Goal: Contribute content: Contribute content

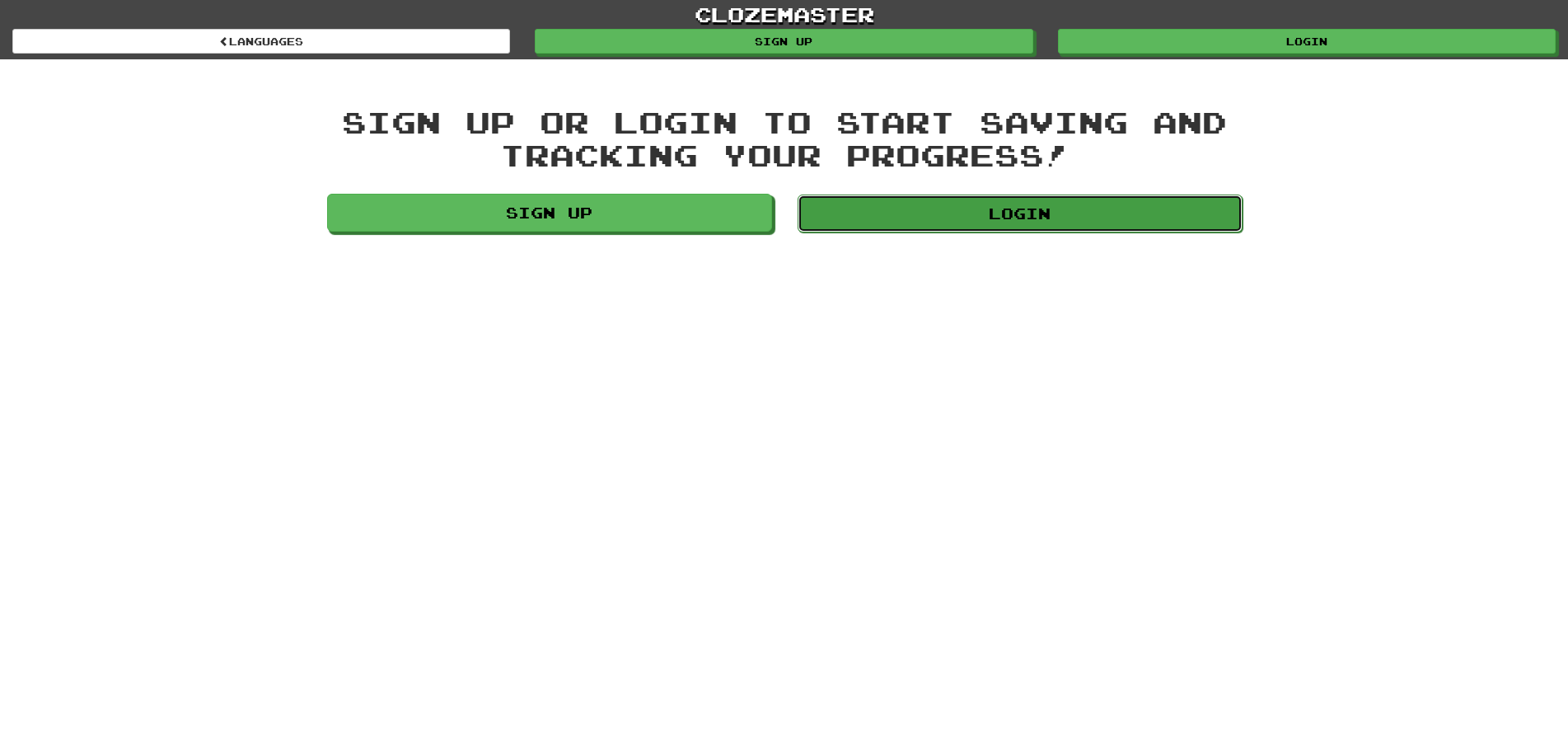
click at [959, 218] on link "Login" at bounding box center [1021, 213] width 445 height 38
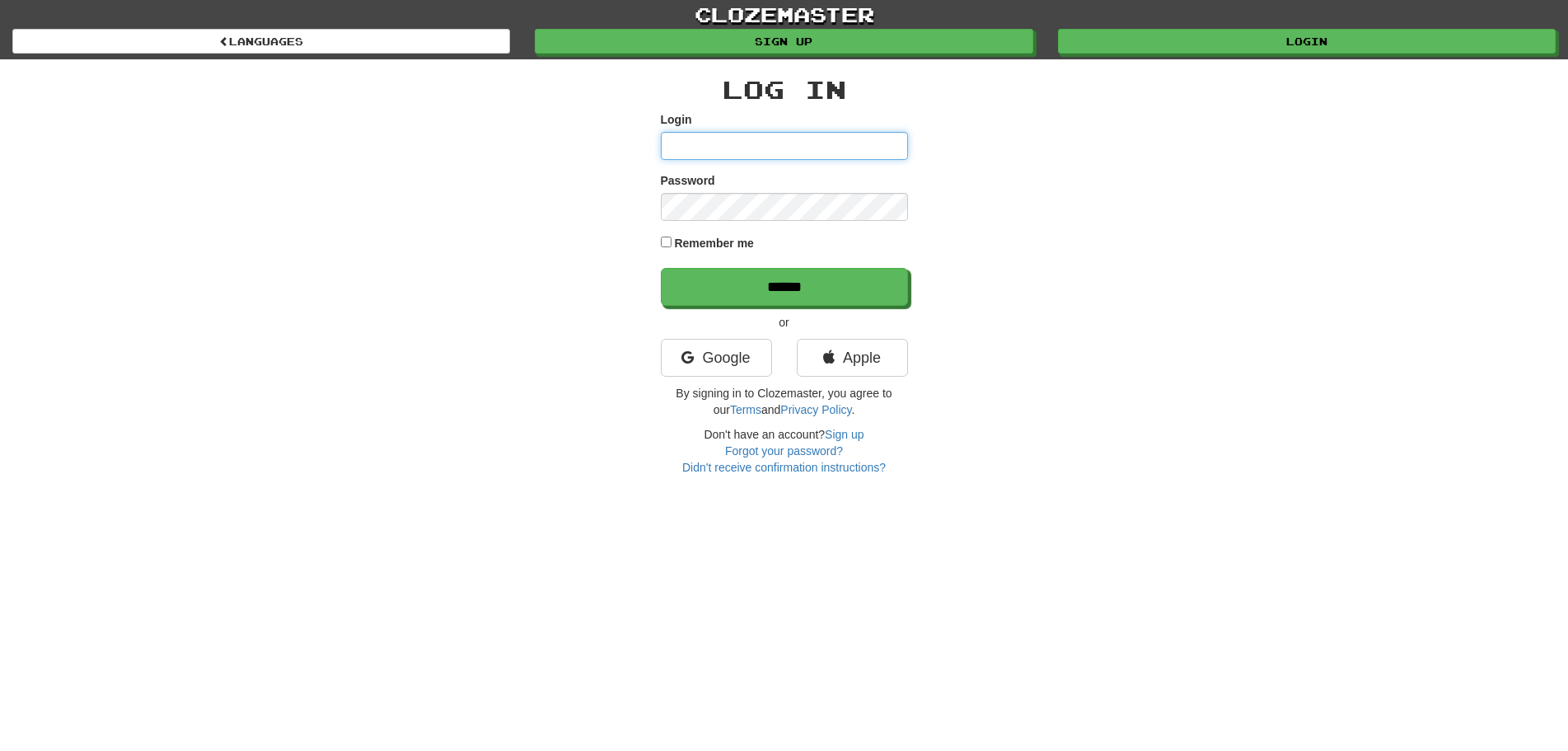
type input "**********"
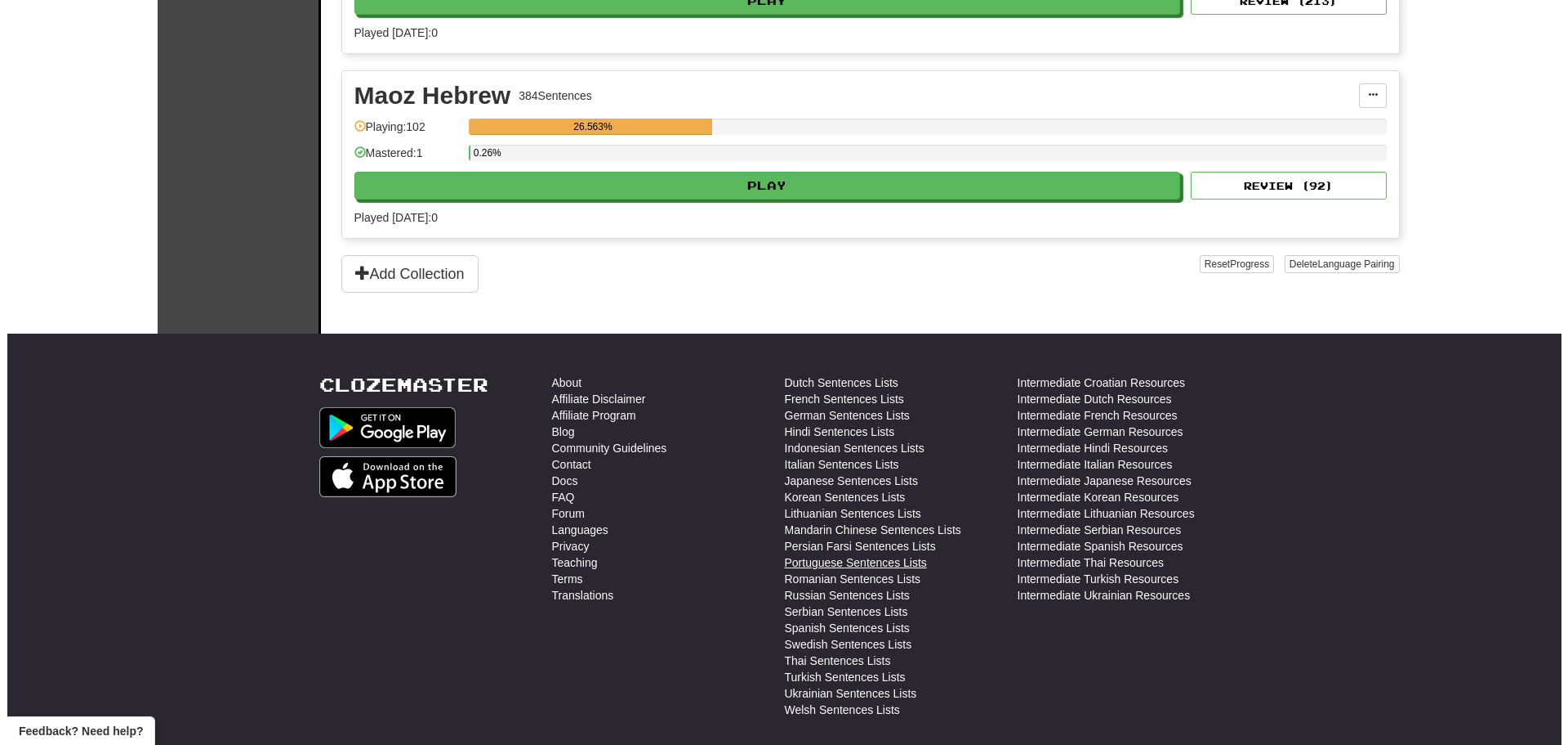
scroll to position [727, 0]
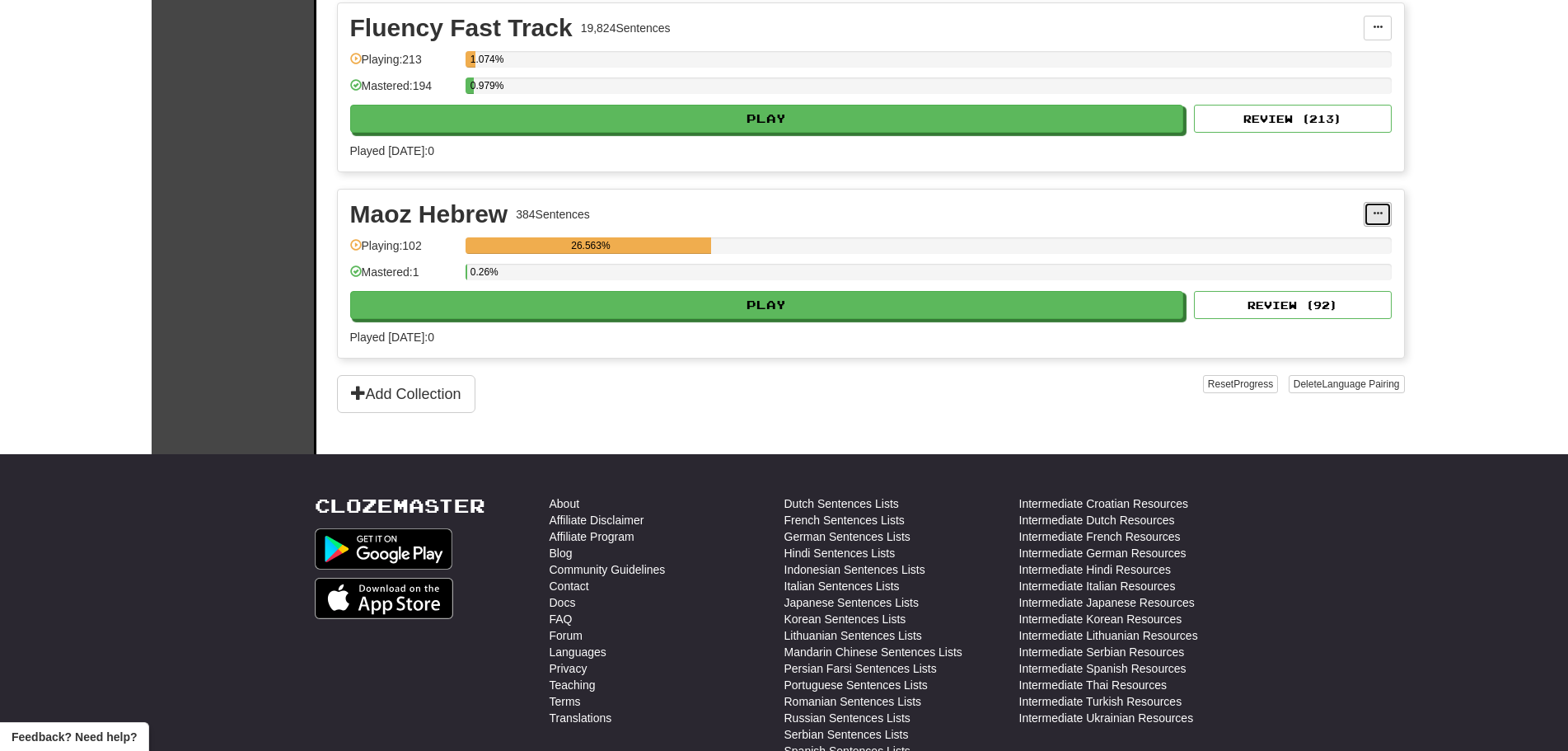
click at [1378, 205] on button at bounding box center [1378, 214] width 28 height 24
click at [1291, 288] on span "Edit Collection" at bounding box center [1295, 287] width 74 height 13
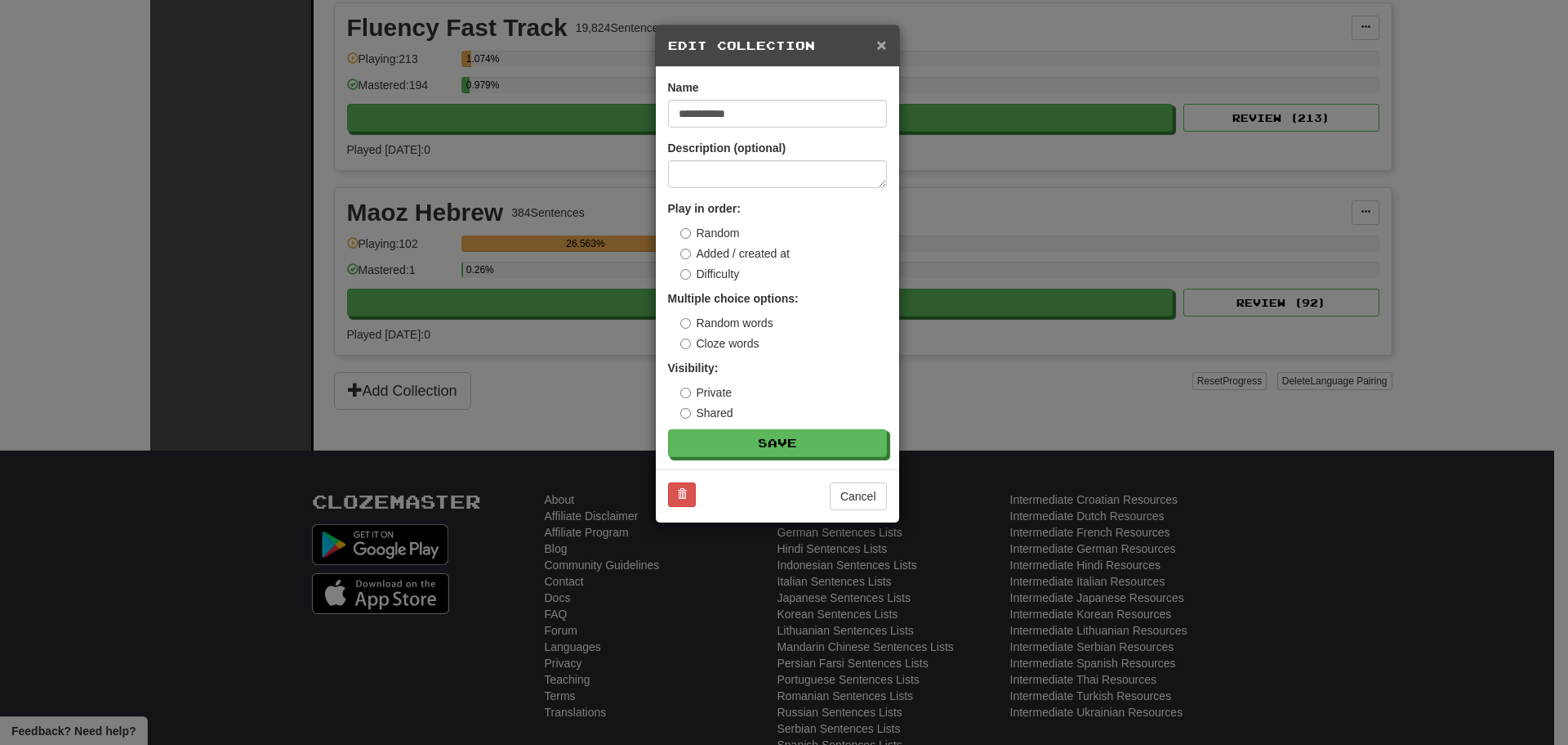
click at [885, 38] on span "×" at bounding box center [881, 45] width 10 height 19
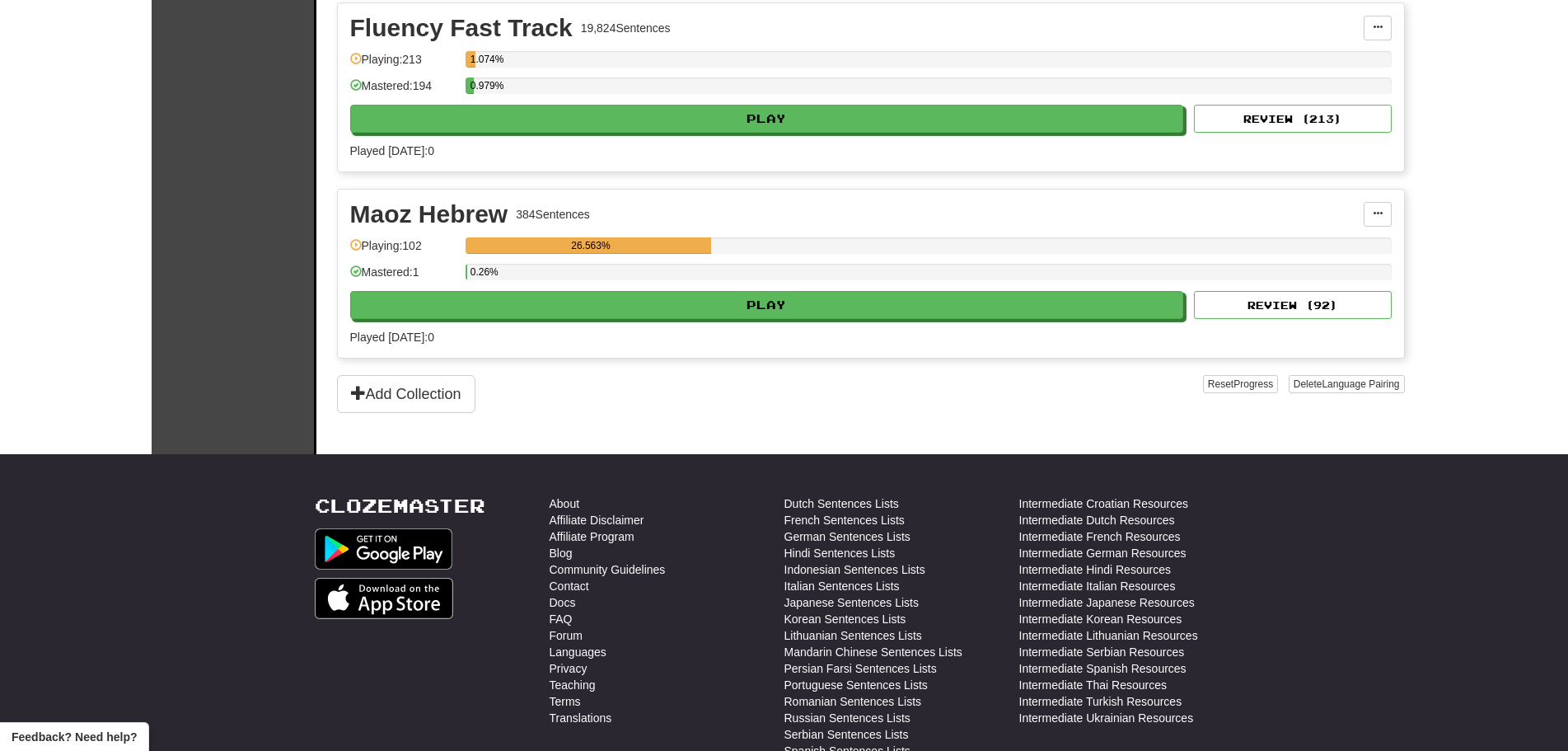
click at [1401, 224] on div "Maoz Hebrew 384 Sentences Add Sentences Manage Sentences Edit Collection Unpin …" at bounding box center [871, 274] width 1067 height 168
drag, startPoint x: 1374, startPoint y: 223, endPoint x: 1357, endPoint y: 232, distance: 19.2
click at [1374, 222] on button at bounding box center [1378, 214] width 28 height 24
click at [1319, 246] on span "Add Sentences" at bounding box center [1298, 244] width 79 height 13
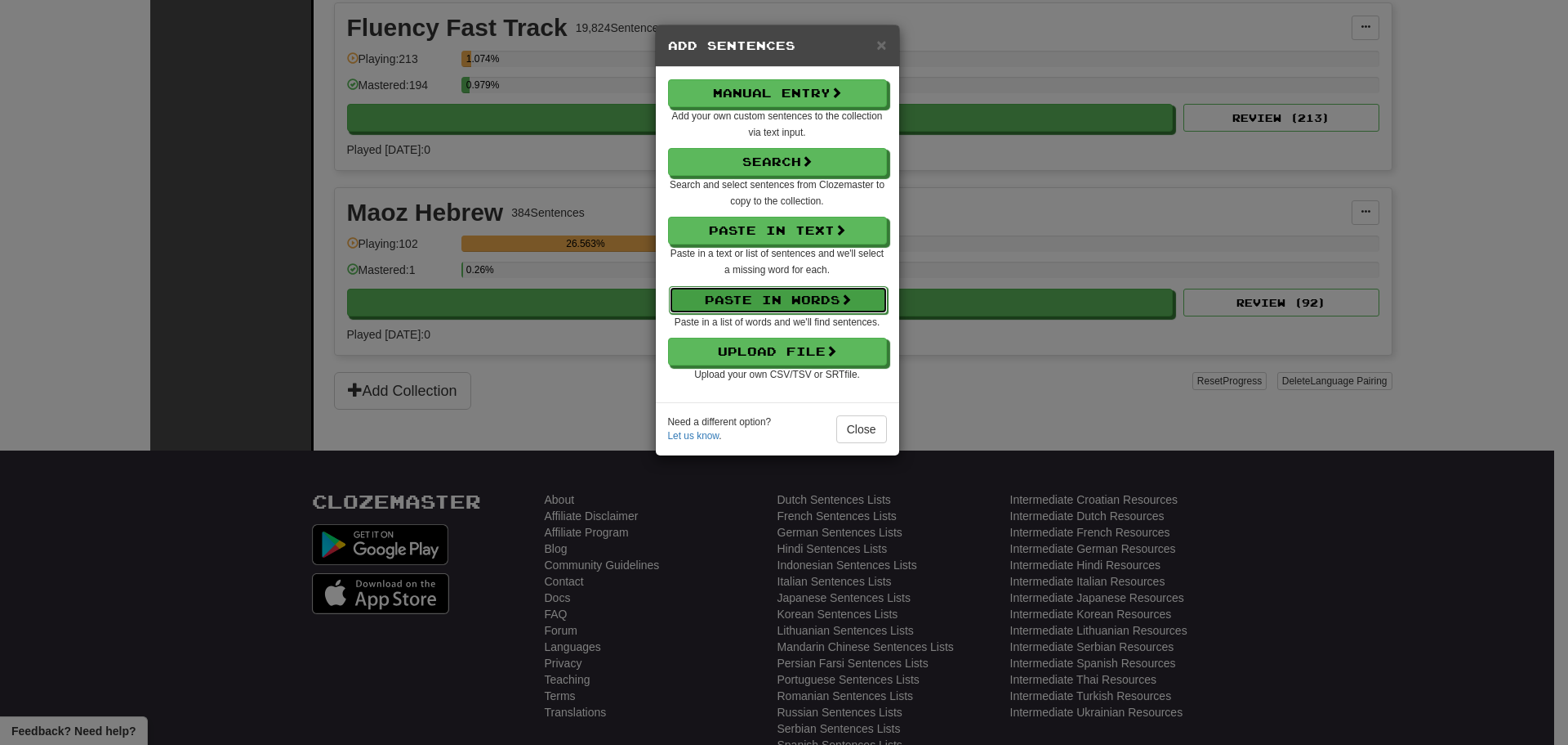
click at [793, 291] on button "Paste in Words" at bounding box center [778, 300] width 219 height 28
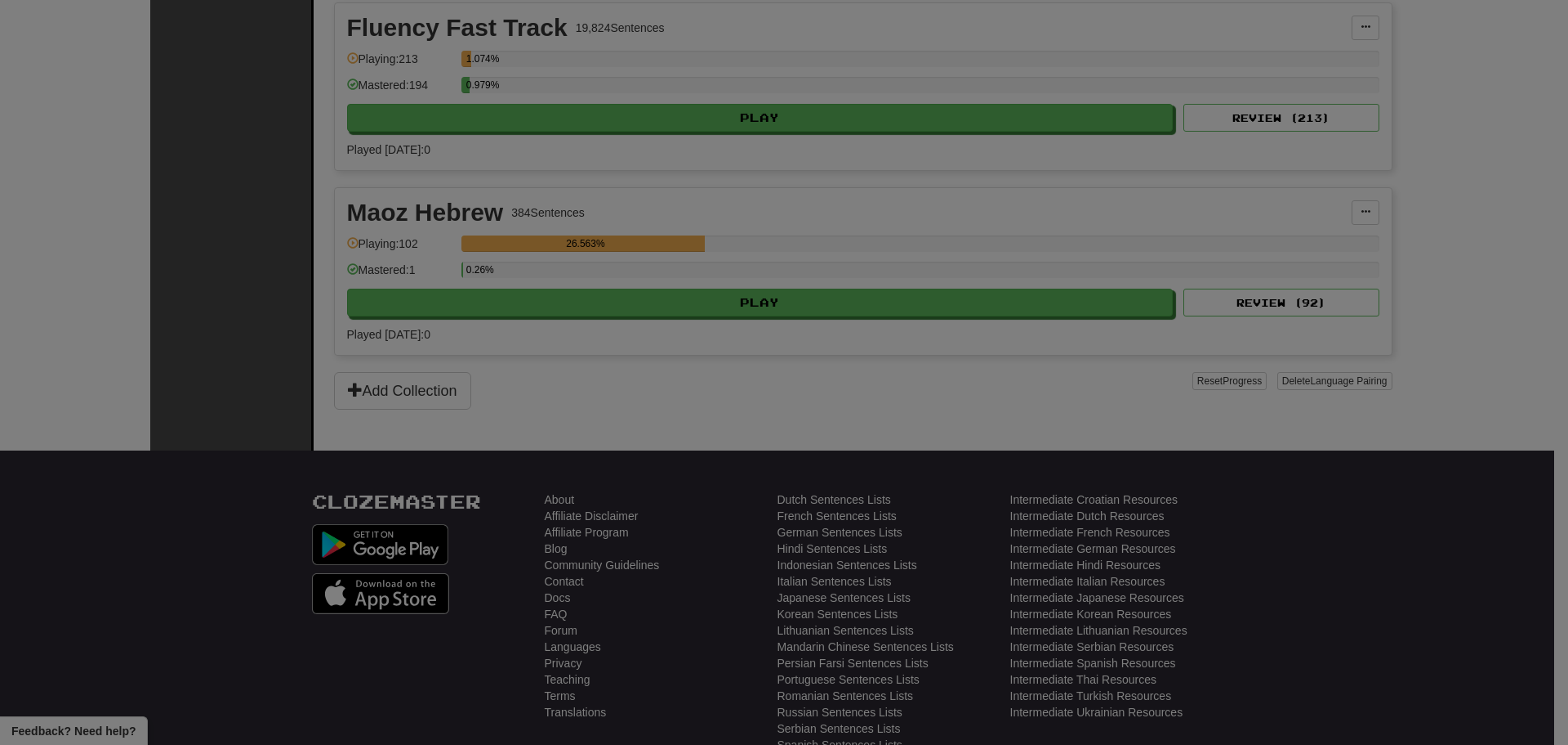
select select "*"
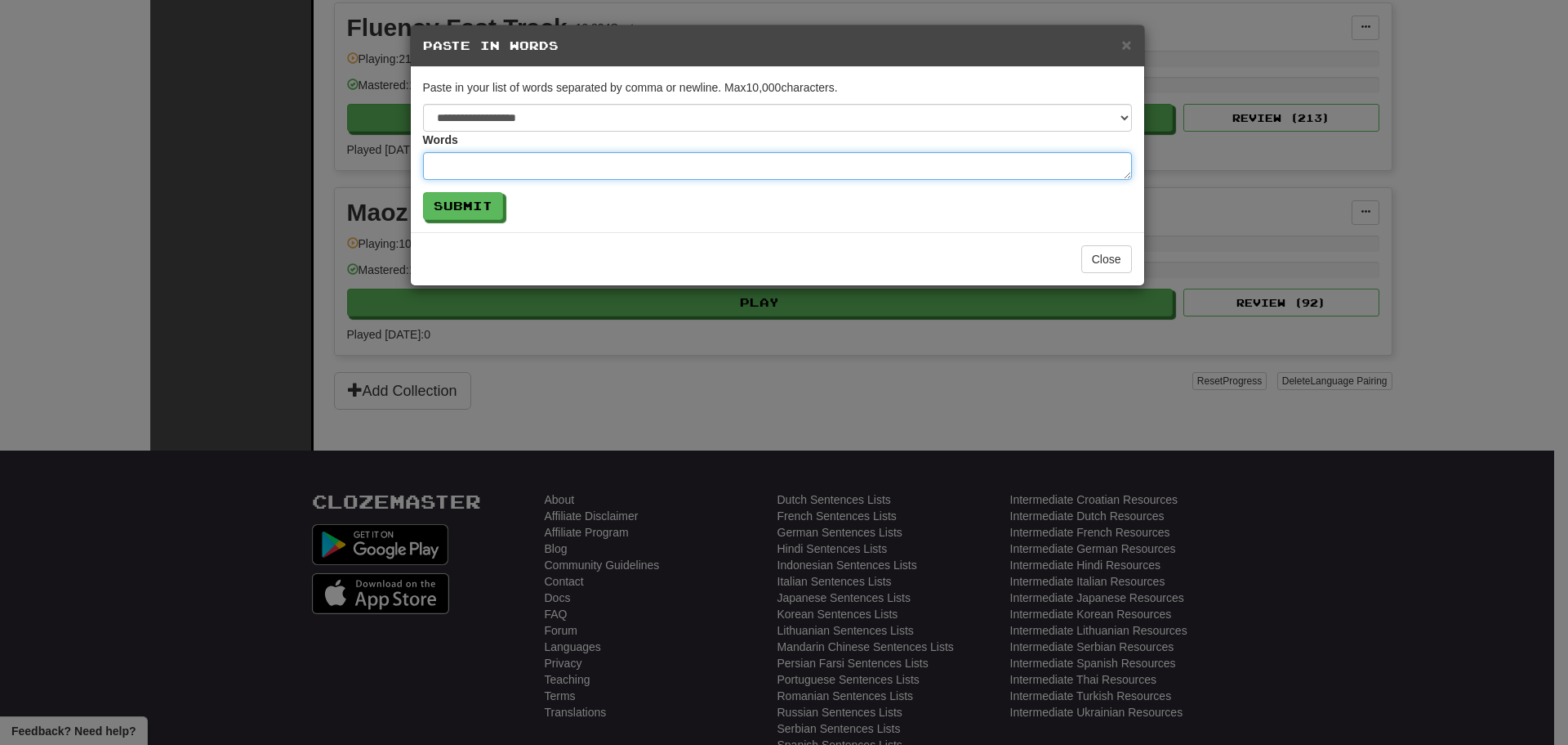
click at [635, 175] on textarea at bounding box center [777, 166] width 709 height 28
type textarea "*"
type textarea "**"
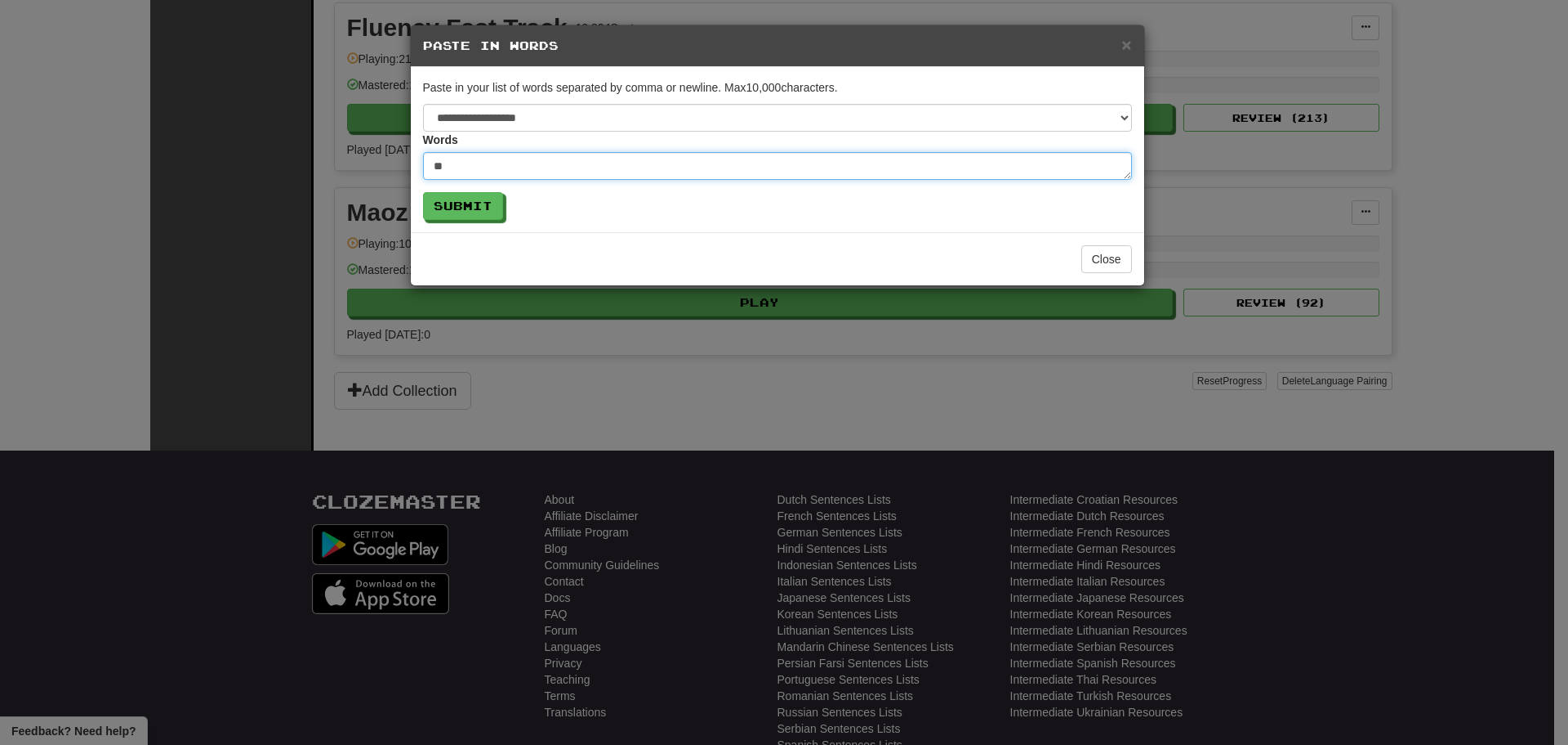
type textarea "*"
type textarea "***"
type textarea "*"
type textarea "***"
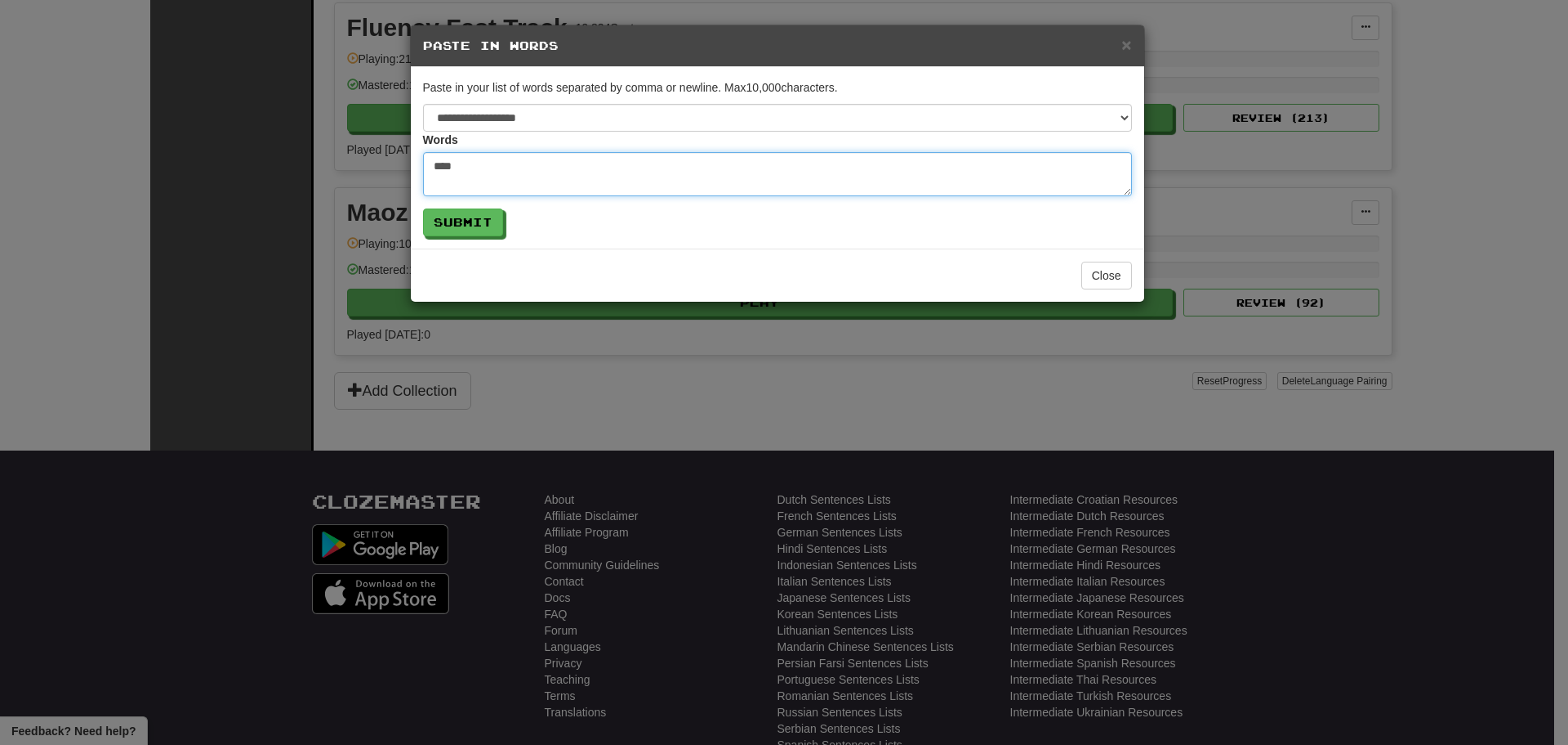
type textarea "*"
type textarea "*** *"
type textarea "*"
type textarea "*** **"
type textarea "*"
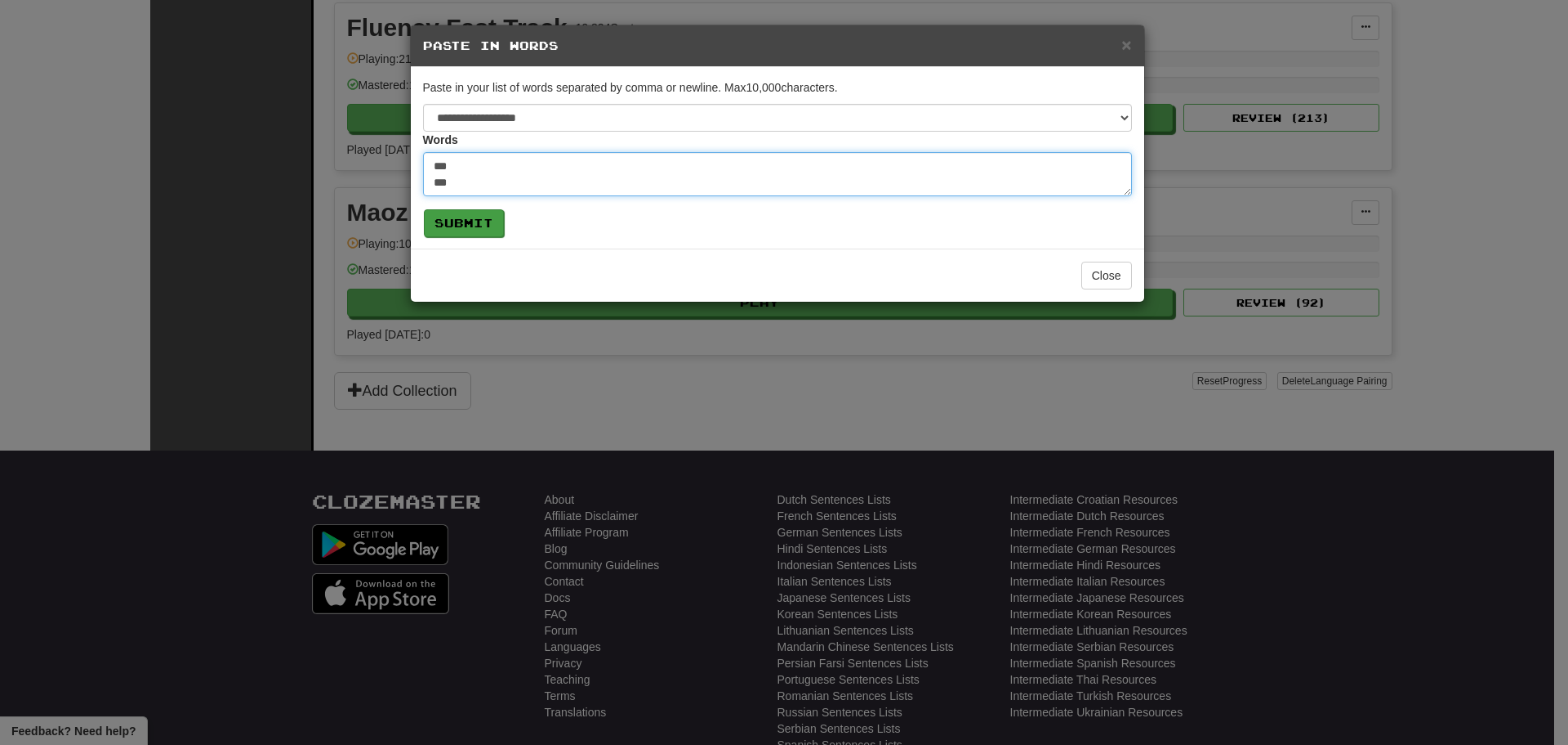
type textarea "*** ***"
click at [456, 220] on button "Submit" at bounding box center [464, 224] width 80 height 28
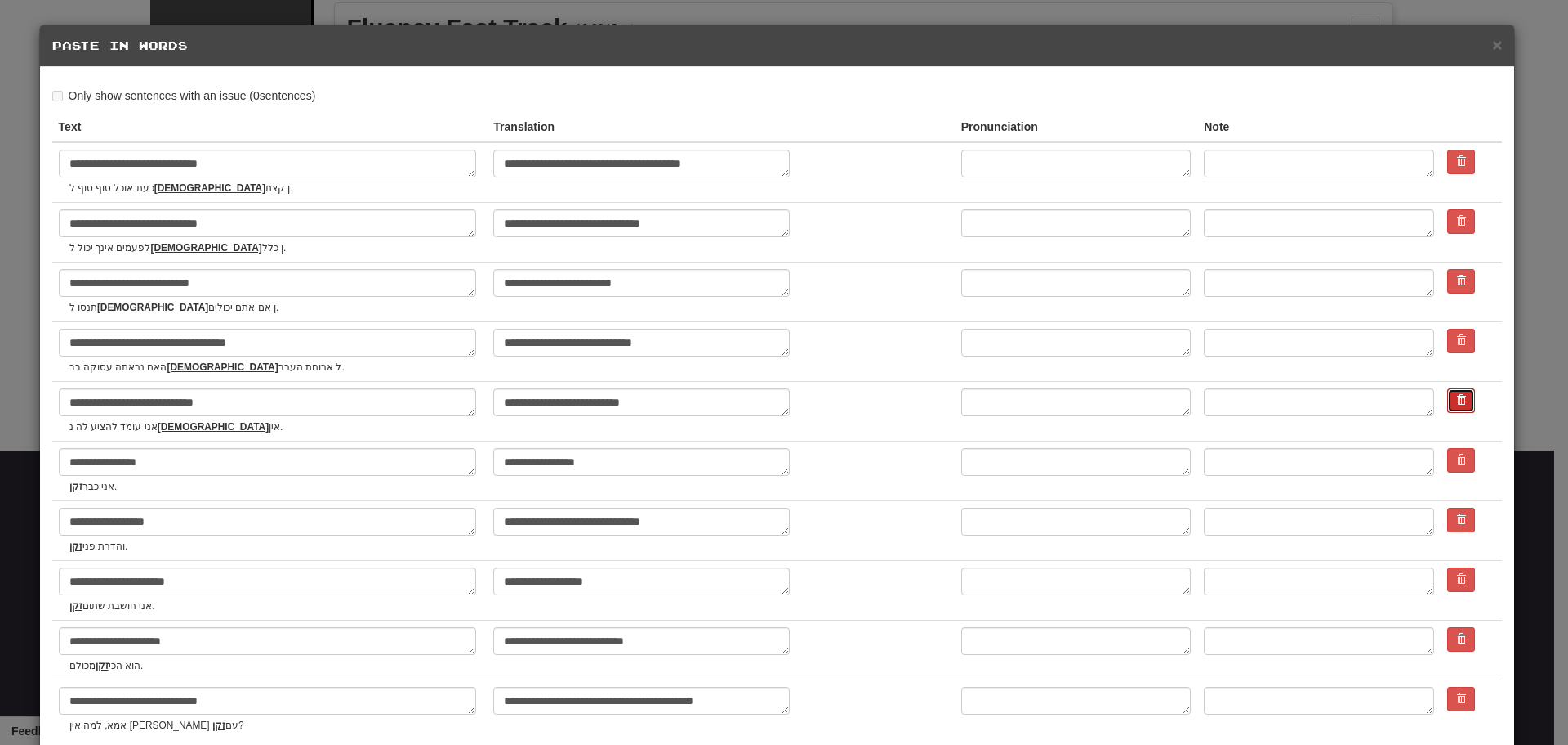
click at [1457, 399] on span at bounding box center [1461, 399] width 10 height 10
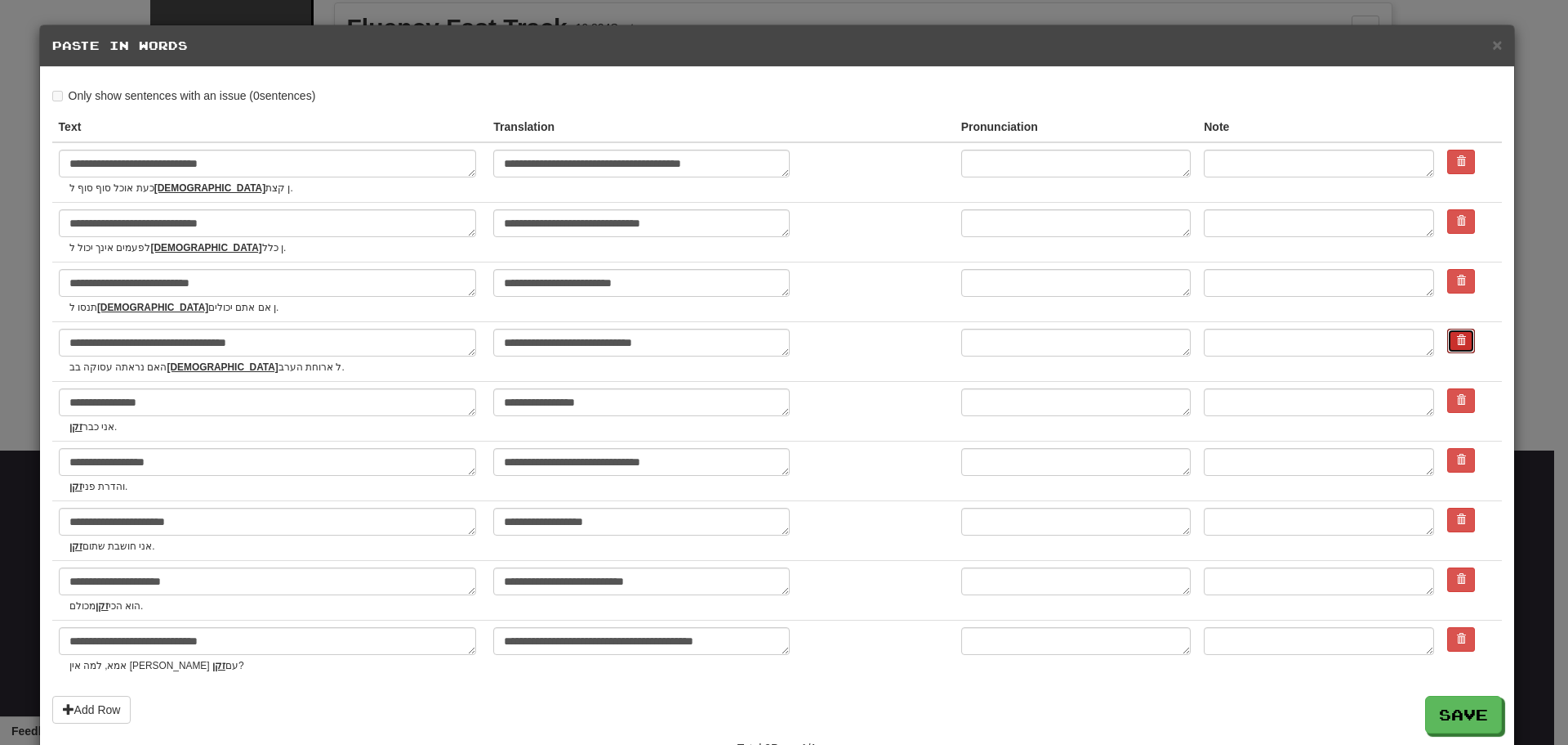
drag, startPoint x: 1435, startPoint y: 332, endPoint x: 882, endPoint y: 60, distance: 616.3
click at [1447, 331] on button at bounding box center [1461, 340] width 28 height 24
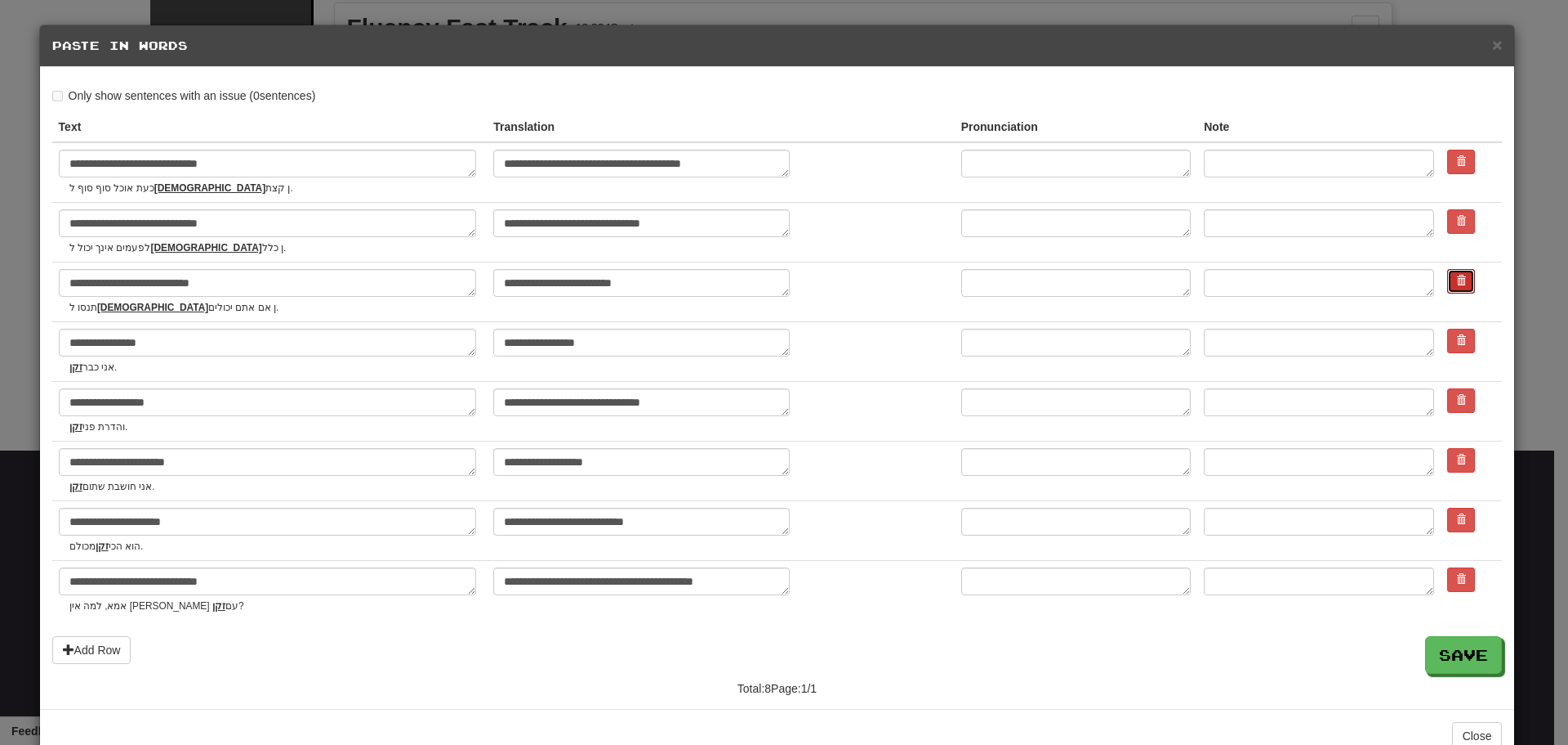
click at [1447, 292] on button at bounding box center [1461, 281] width 28 height 24
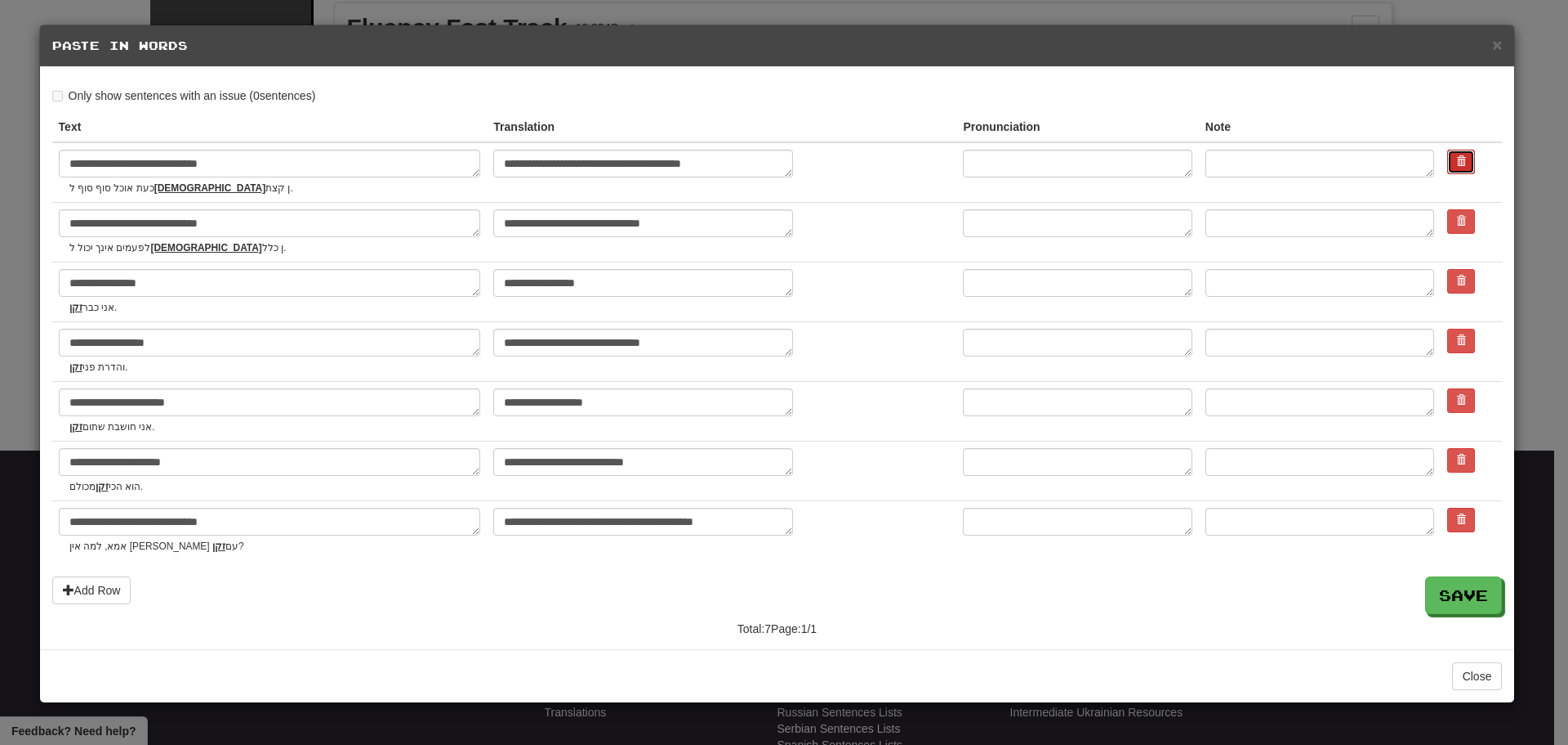
click at [1457, 160] on span at bounding box center [1461, 161] width 10 height 10
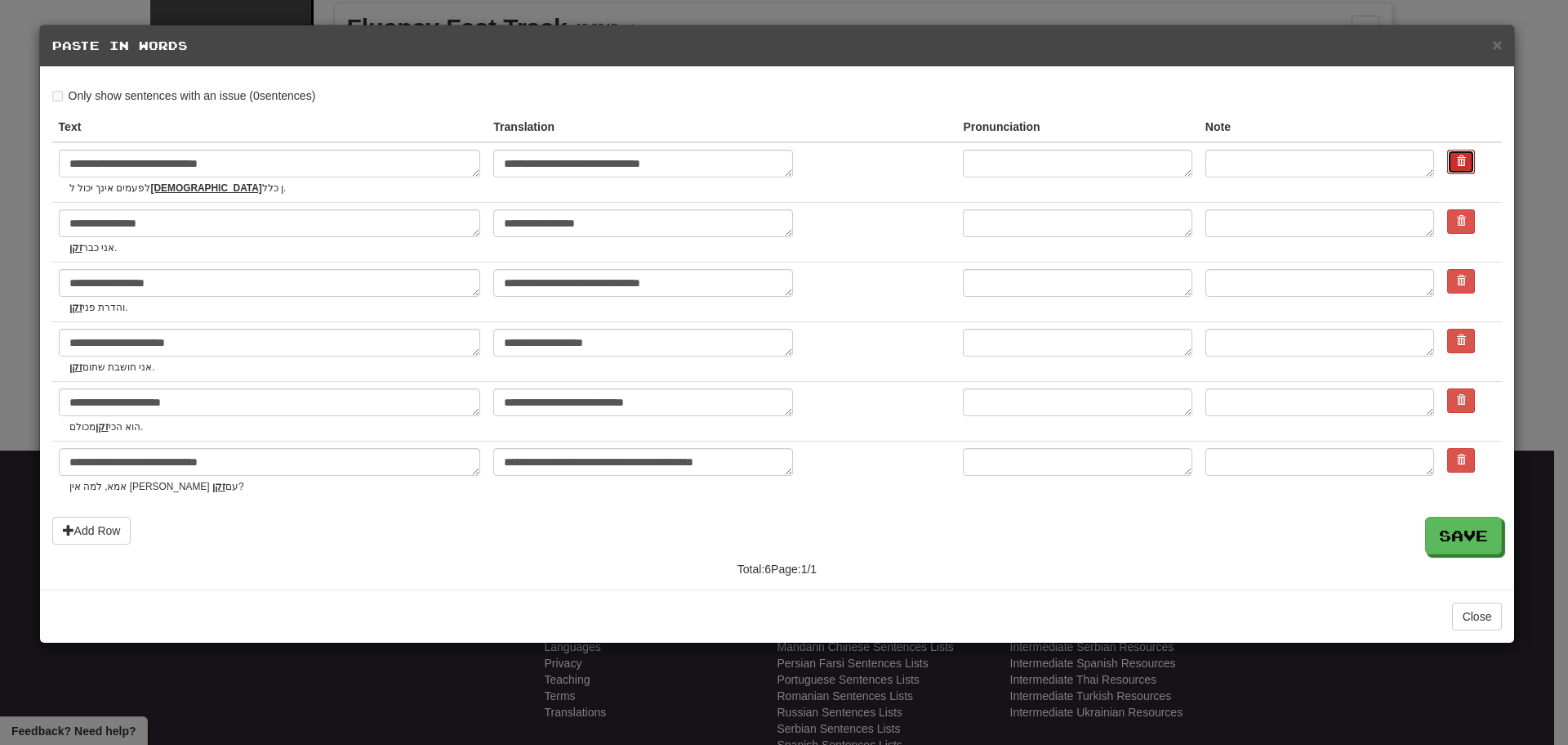
click at [1457, 156] on span at bounding box center [1461, 161] width 10 height 10
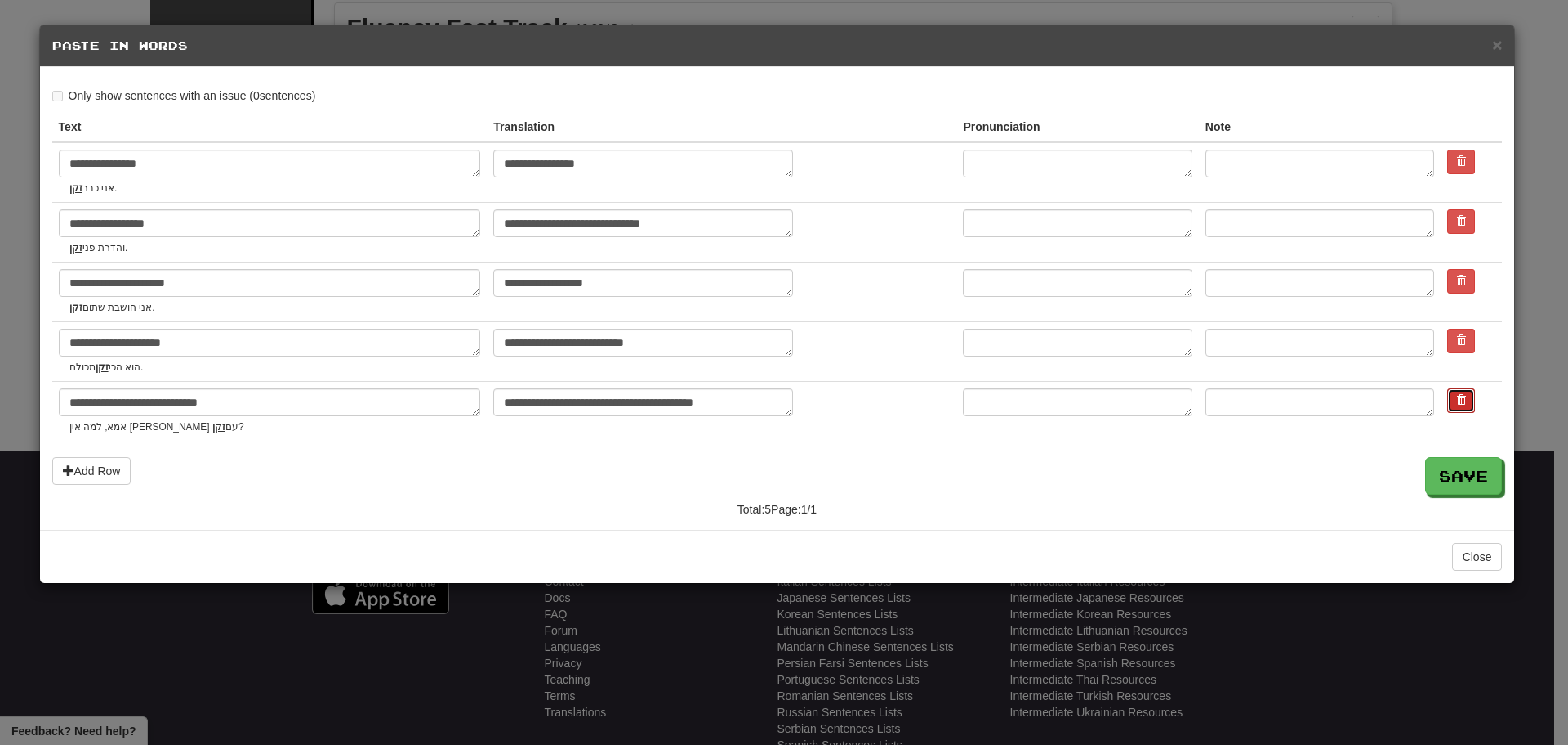
click at [1451, 403] on button at bounding box center [1461, 400] width 28 height 24
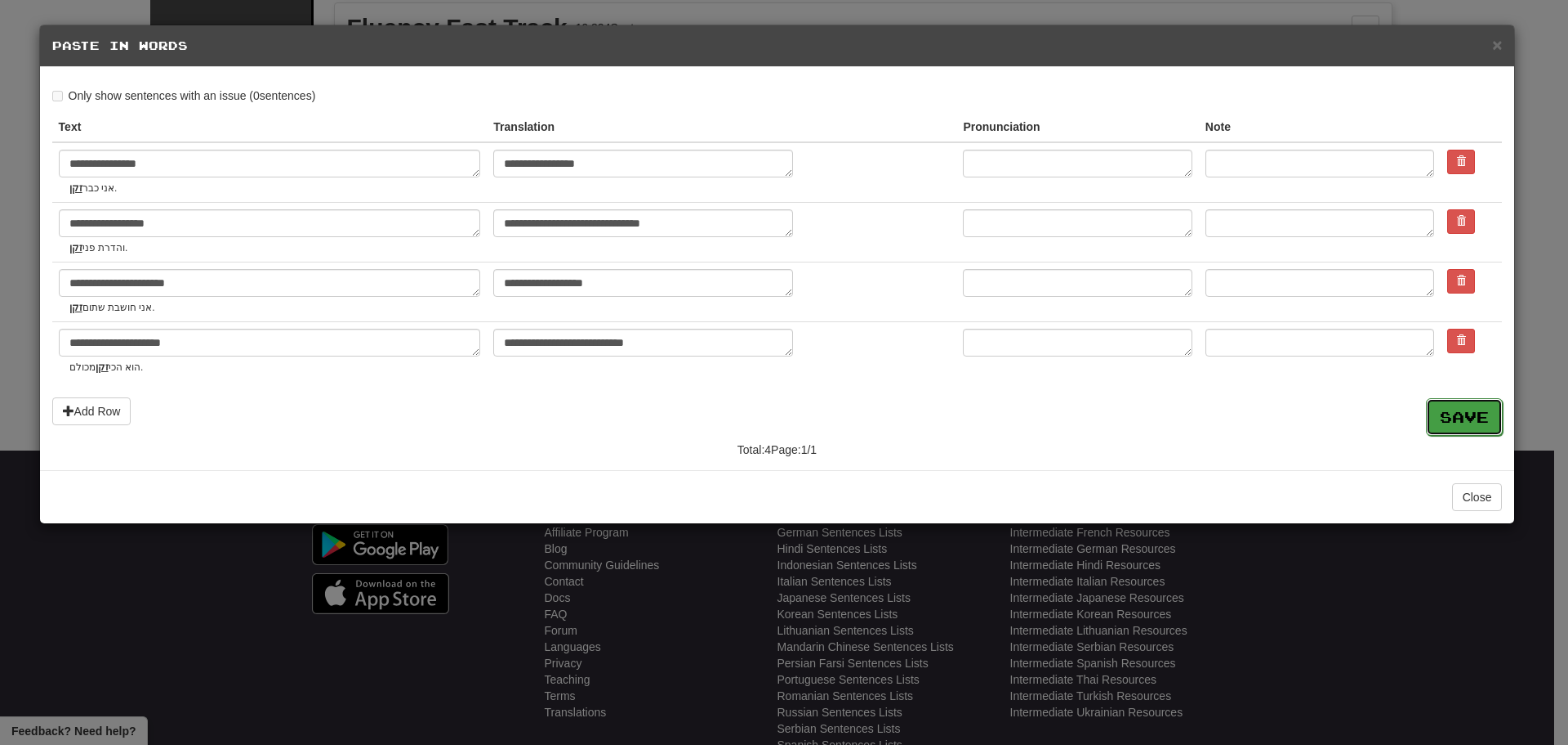
click at [1429, 412] on button "Save" at bounding box center [1464, 417] width 77 height 38
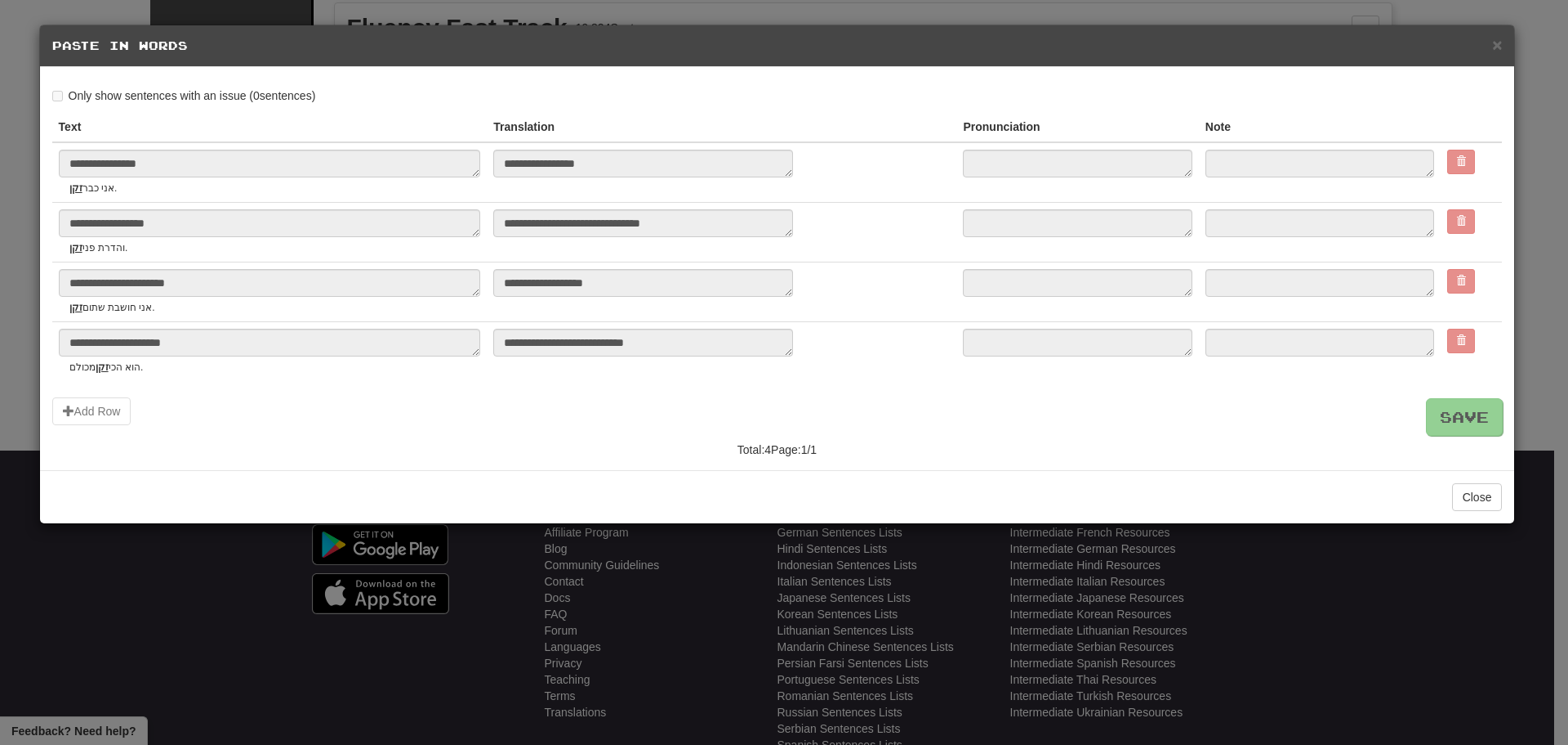
type textarea "*"
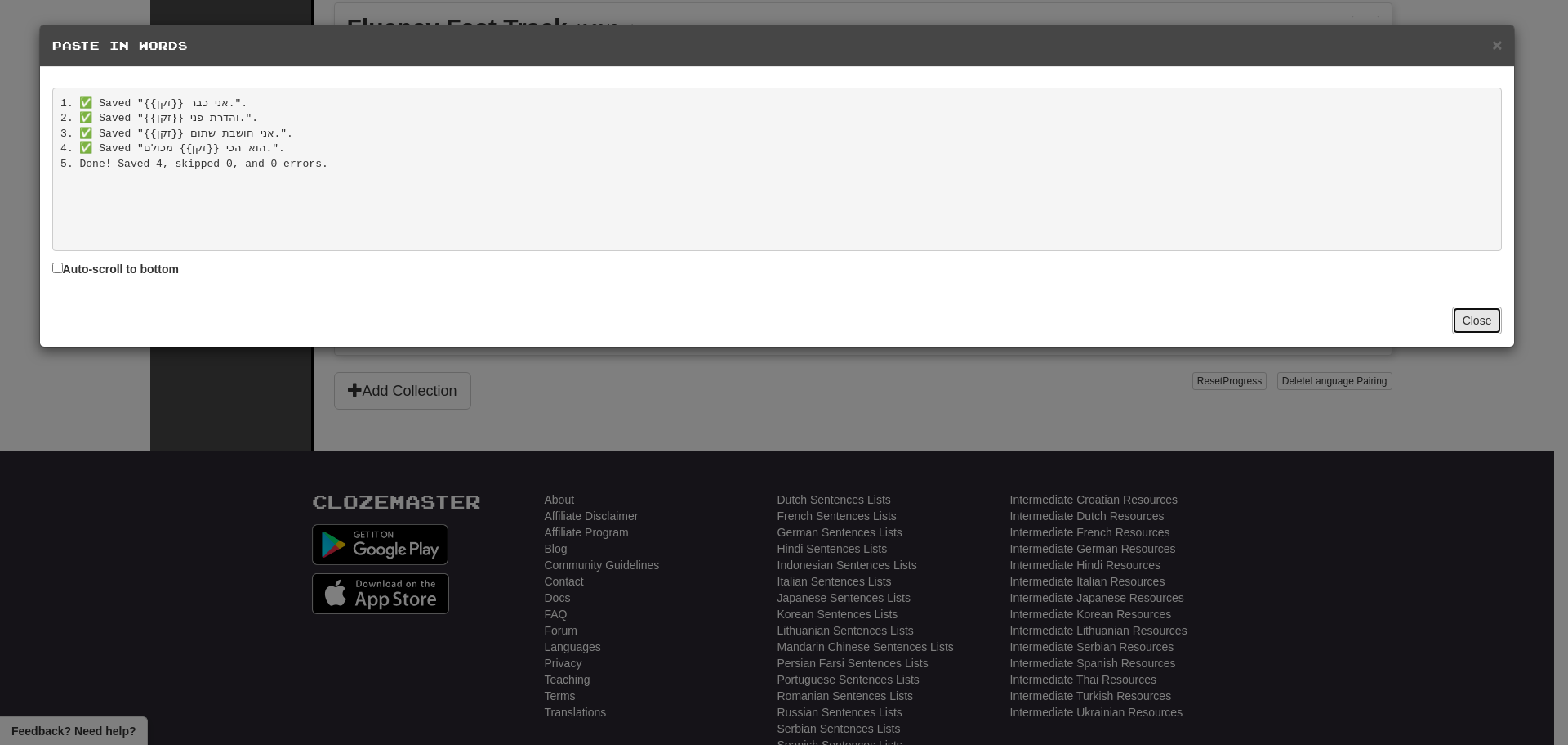
click at [1471, 316] on button "Close" at bounding box center [1477, 320] width 51 height 28
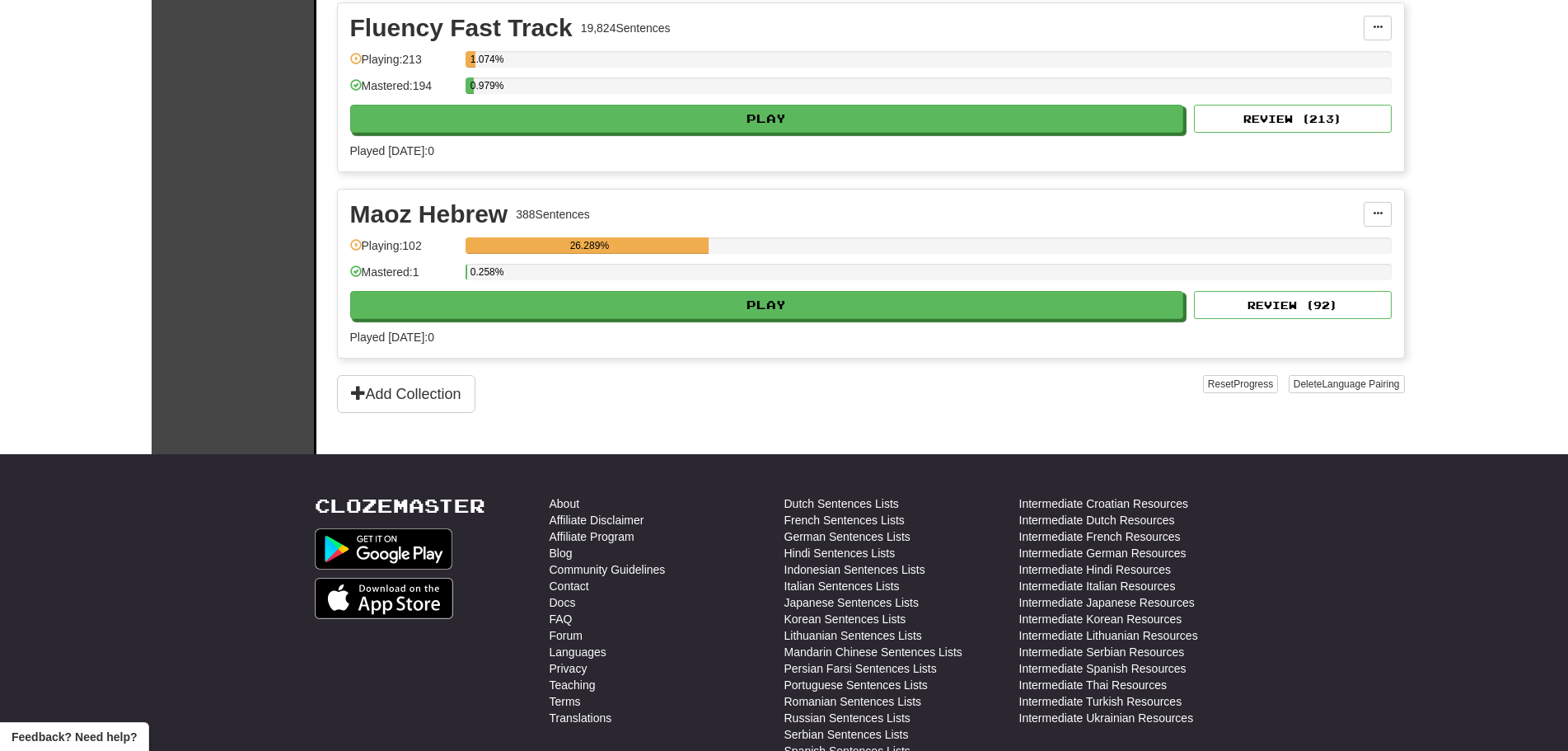
click at [1360, 212] on div "Maoz Hebrew 388 Sentences" at bounding box center [857, 214] width 1014 height 24
click at [1365, 212] on button at bounding box center [1378, 214] width 28 height 24
click at [1270, 239] on span "Add Sentences" at bounding box center [1298, 244] width 79 height 13
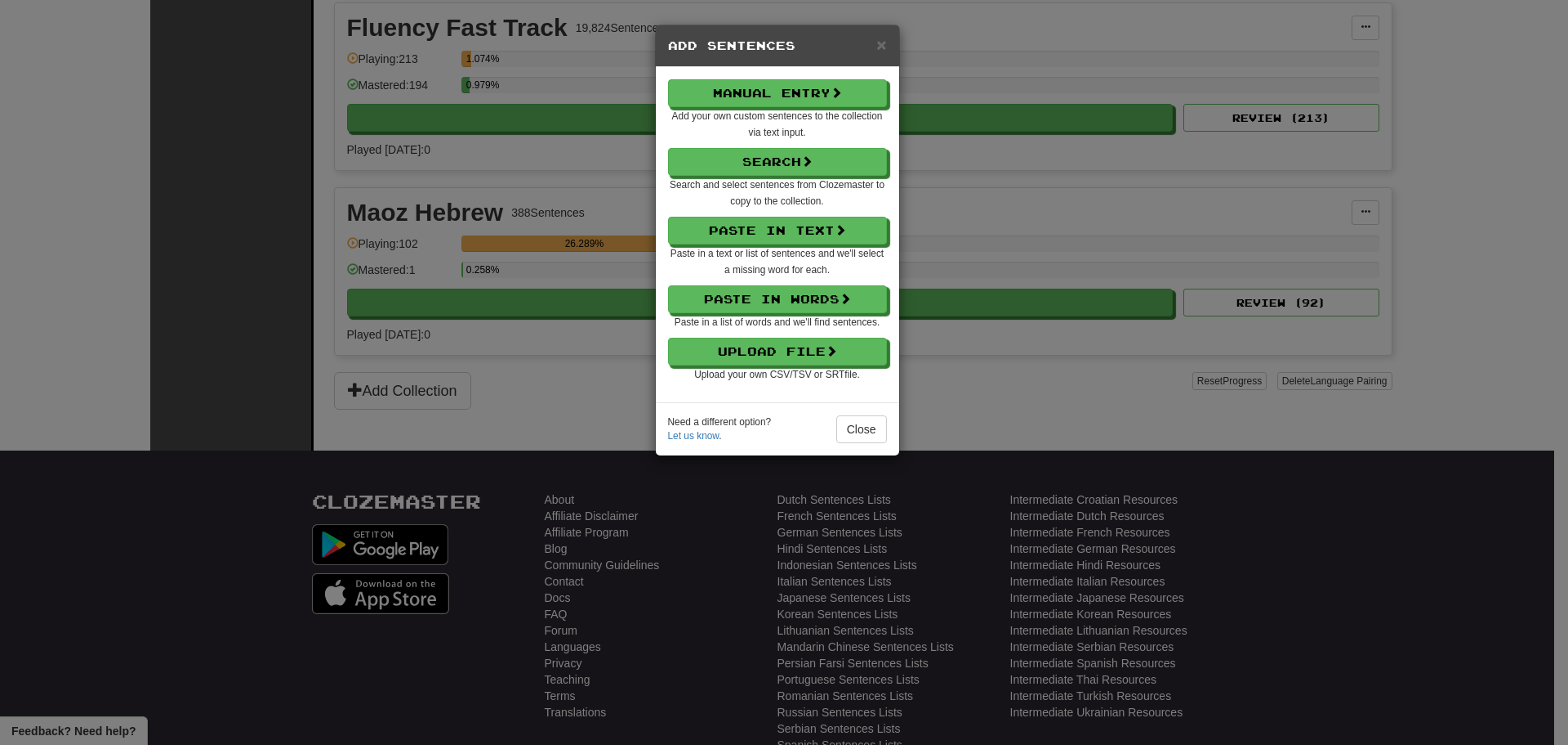
click at [875, 42] on h5 "Add Sentences" at bounding box center [778, 46] width 219 height 17
click at [882, 45] on span "×" at bounding box center [881, 45] width 10 height 19
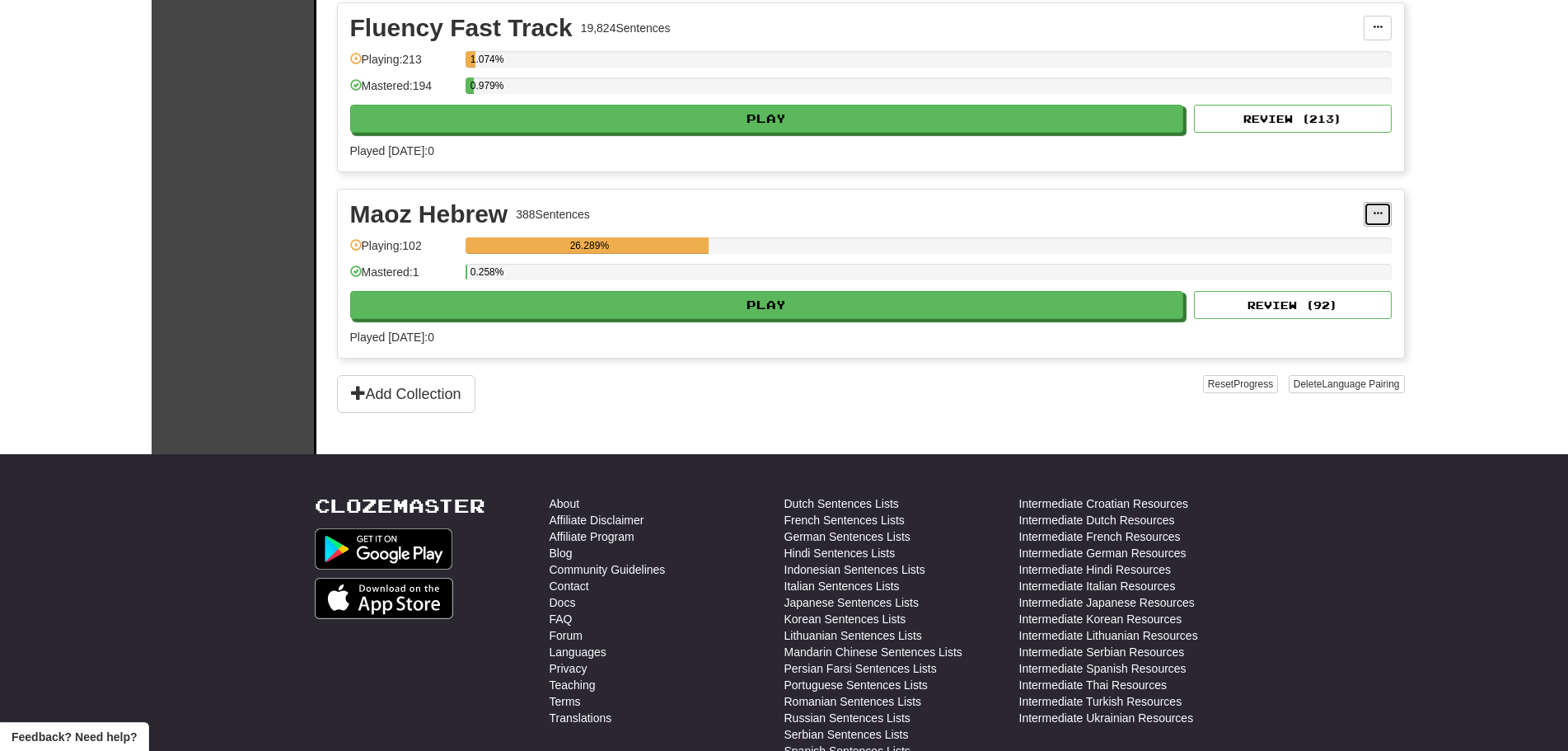
click at [1387, 202] on button at bounding box center [1378, 214] width 28 height 24
click at [1342, 244] on link "Add Sentences" at bounding box center [1305, 243] width 170 height 22
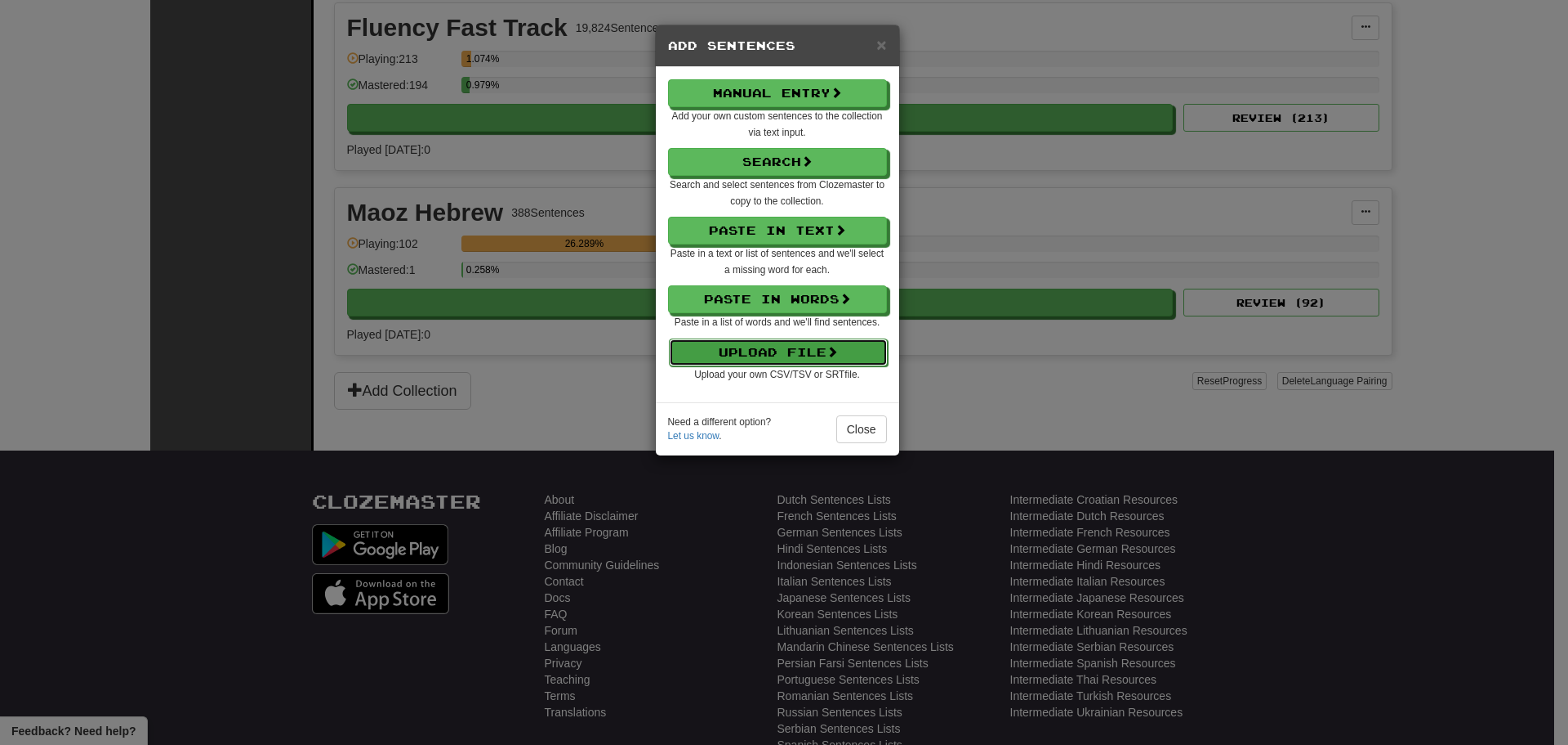
click at [821, 351] on button "Upload File" at bounding box center [778, 353] width 219 height 28
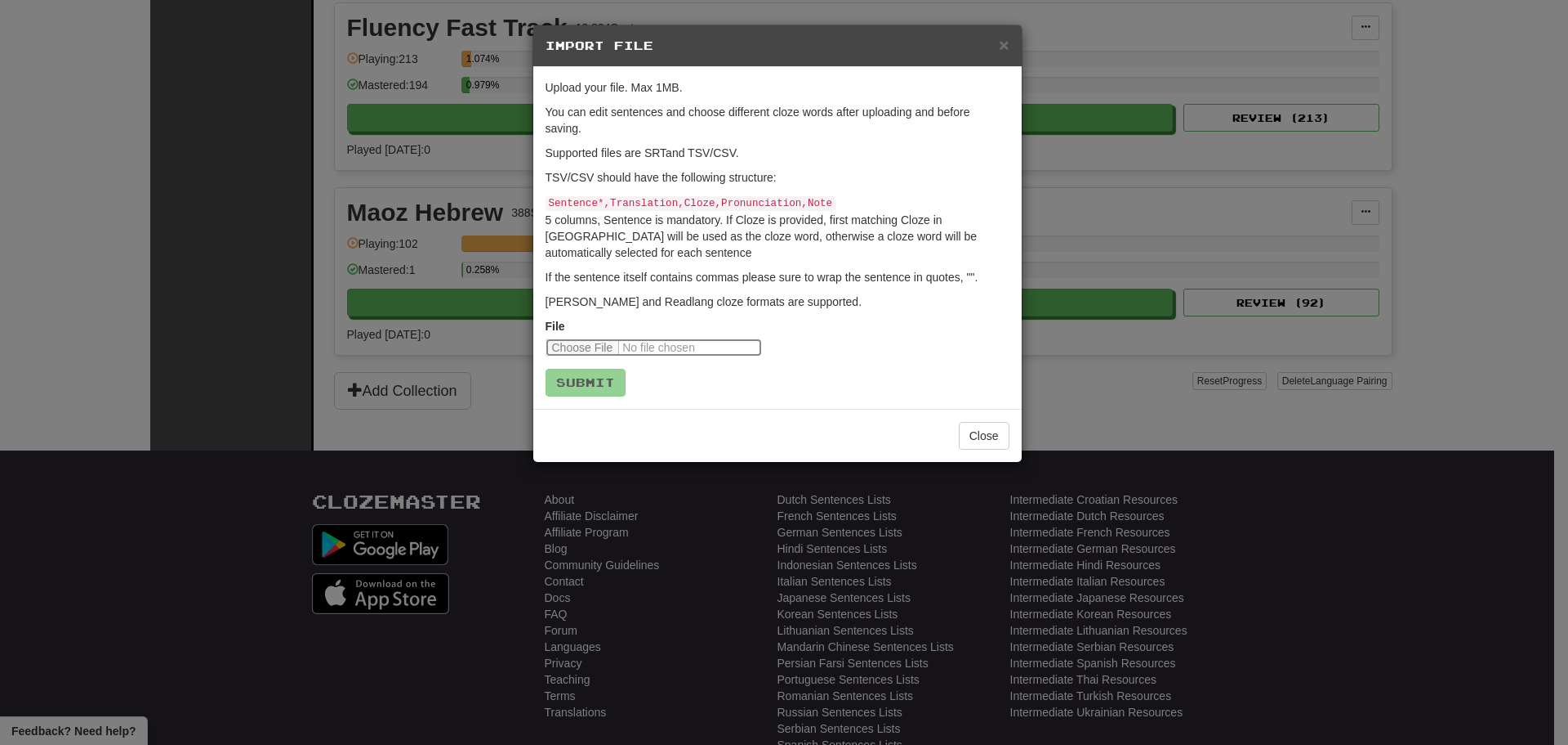
click at [563, 349] on input "file" at bounding box center [653, 347] width 216 height 18
type input "**********"
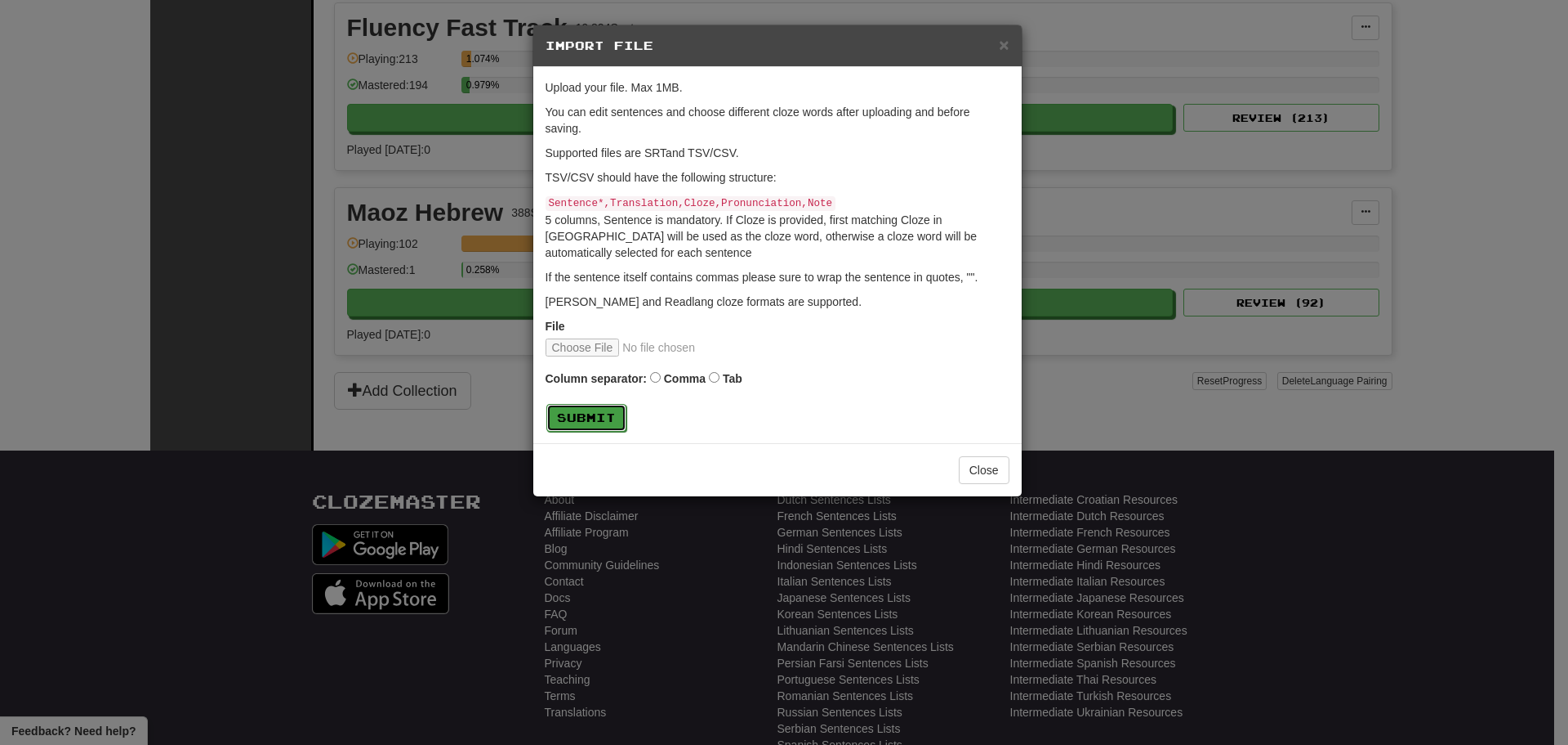
click at [614, 408] on button "Submit" at bounding box center [586, 417] width 80 height 28
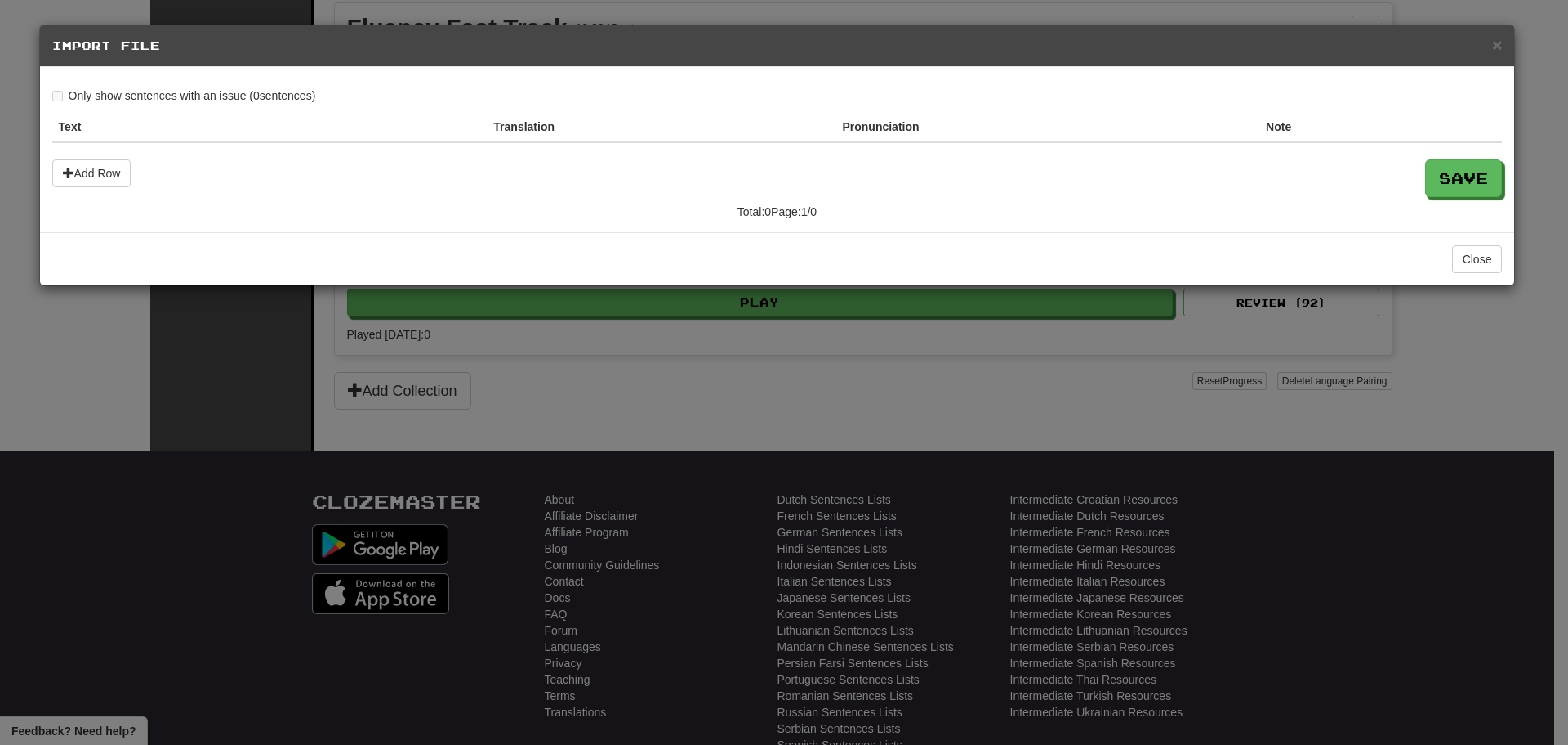
click at [1492, 43] on h5 "Import File" at bounding box center [777, 46] width 1451 height 17
click at [1492, 50] on span "×" at bounding box center [1497, 45] width 10 height 19
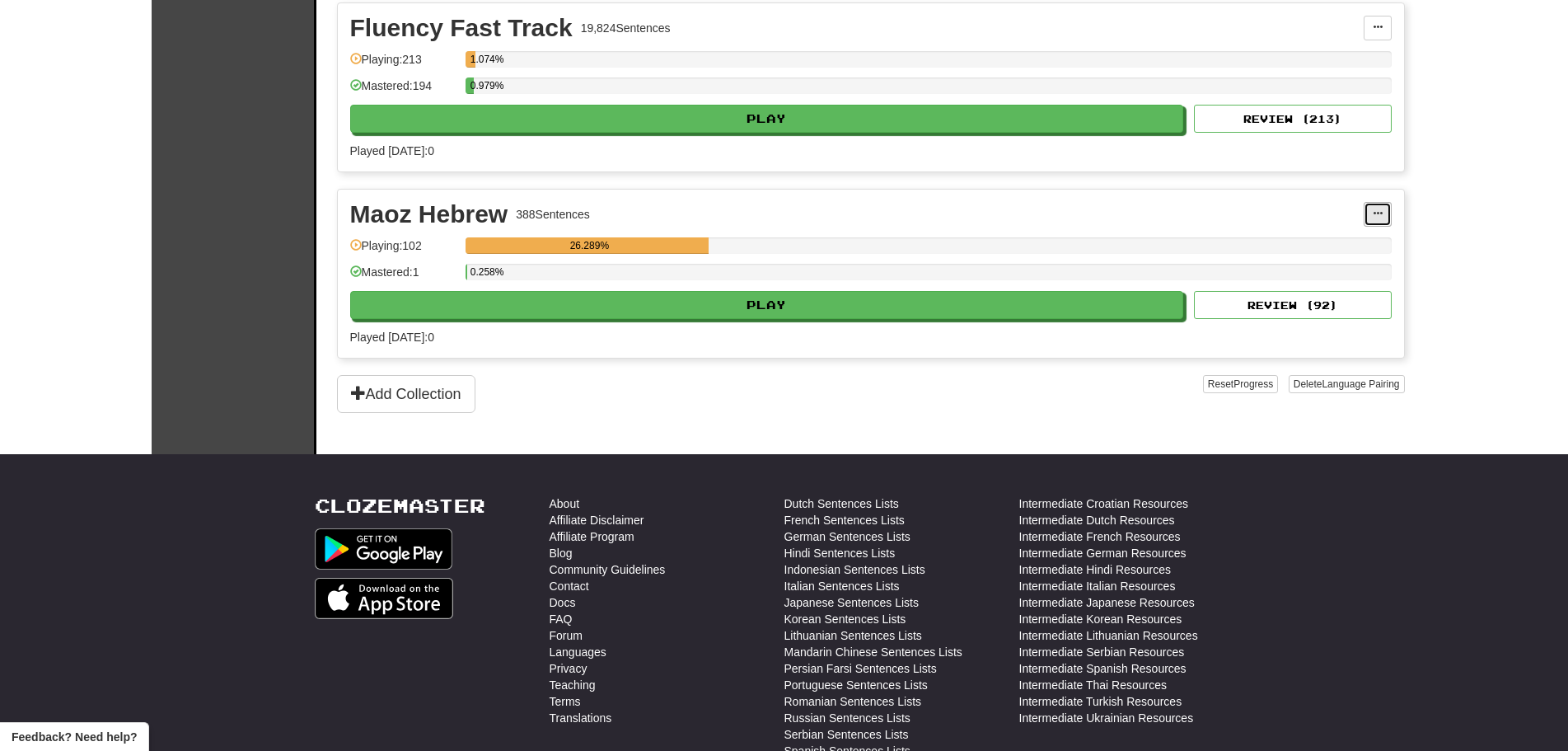
click at [1381, 209] on span at bounding box center [1378, 213] width 10 height 10
click at [1312, 282] on span "Edit Collection" at bounding box center [1295, 287] width 74 height 13
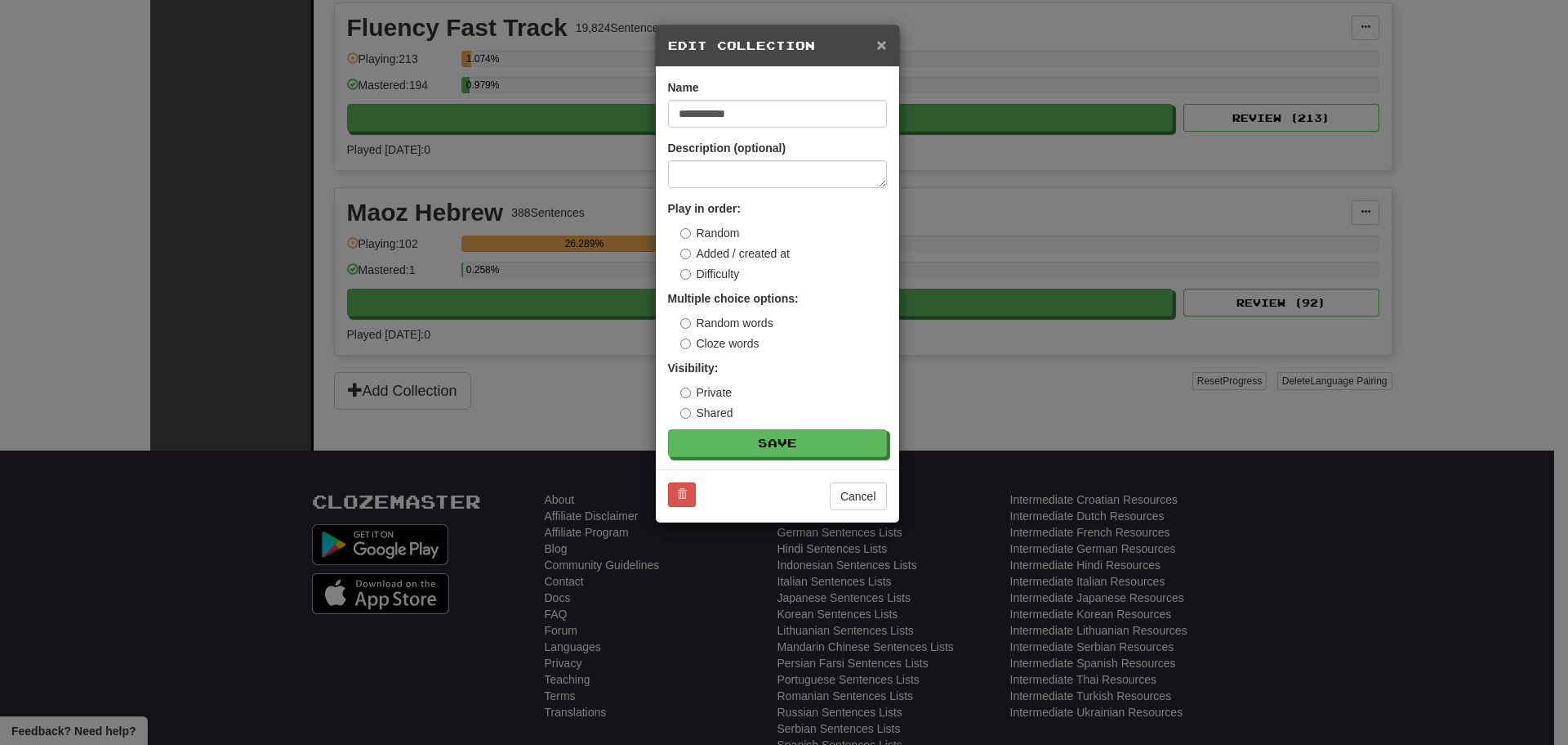
click at [885, 36] on span "×" at bounding box center [881, 45] width 10 height 19
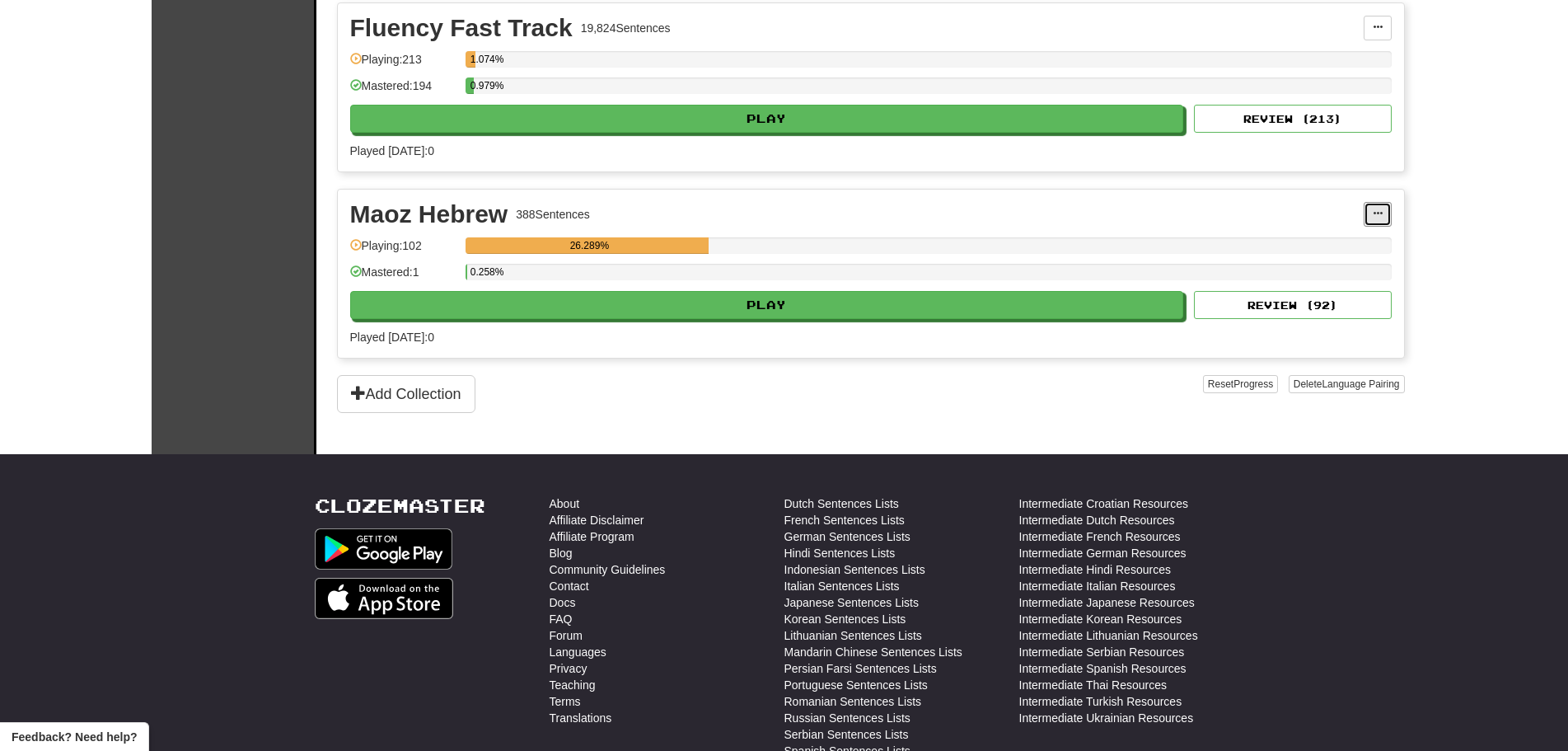
click at [1373, 204] on button at bounding box center [1378, 214] width 28 height 24
click at [1299, 240] on span "Add Sentences" at bounding box center [1298, 244] width 79 height 13
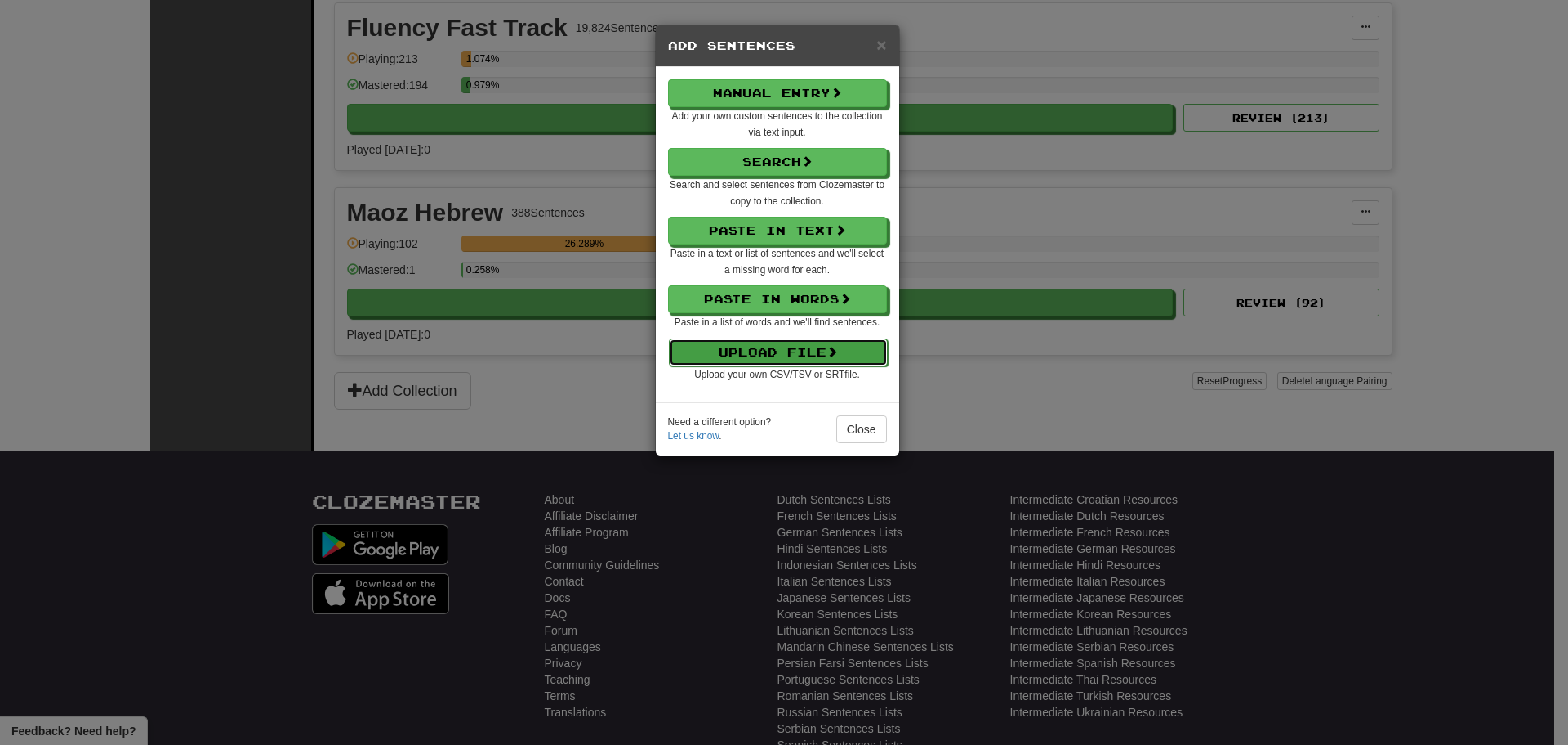
click at [794, 351] on button "Upload File" at bounding box center [778, 353] width 219 height 28
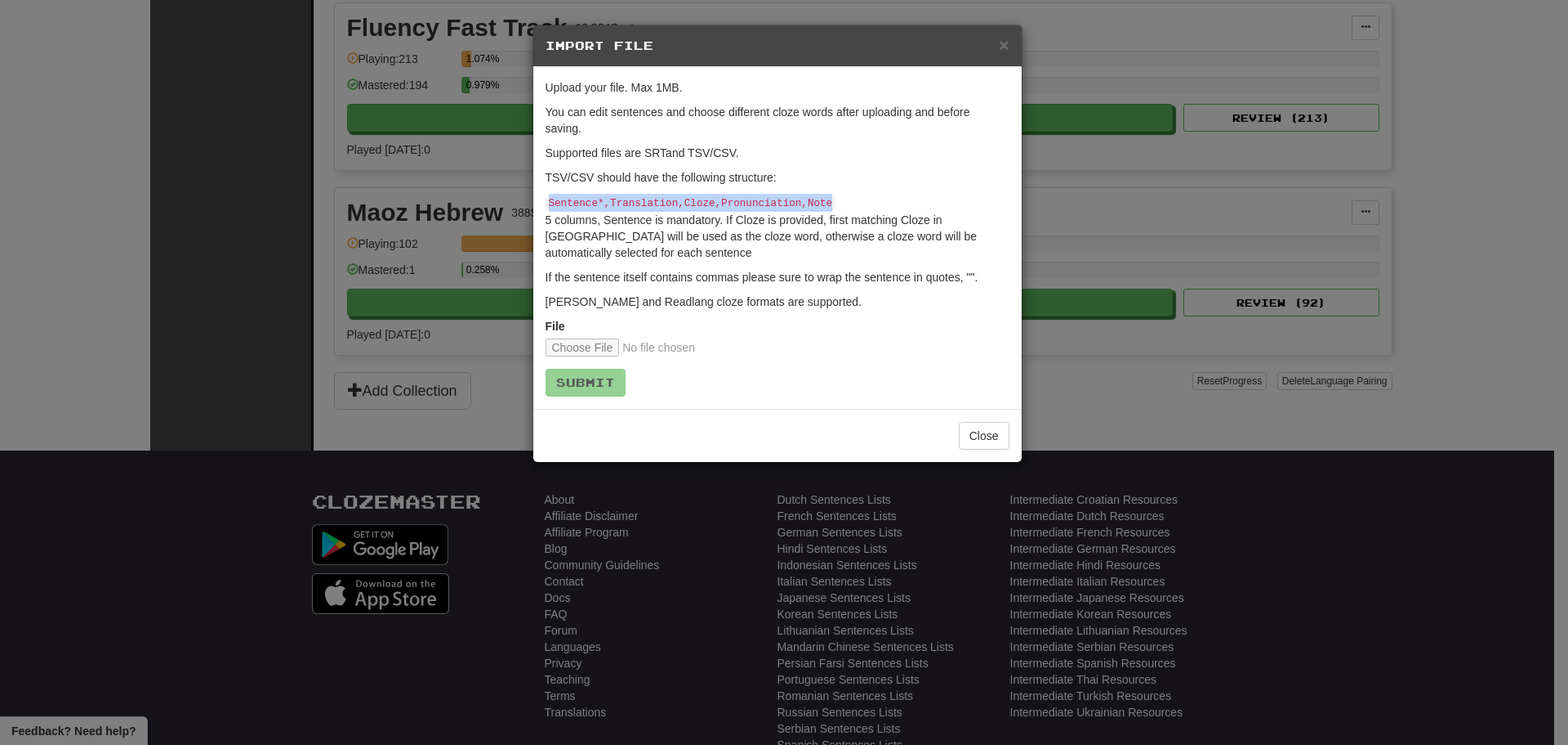
drag, startPoint x: 853, startPoint y: 192, endPoint x: 513, endPoint y: 207, distance: 340.3
click at [513, 207] on div "× Import File Upload your file. Max 1MB. You can edit sentences and choose diff…" at bounding box center [784, 372] width 1568 height 745
drag, startPoint x: 587, startPoint y: 202, endPoint x: 797, endPoint y: 171, distance: 212.3
click at [787, 171] on p "TSV/CSV should have the following structure:" at bounding box center [777, 177] width 464 height 17
click at [1013, 45] on div "× Import File" at bounding box center [777, 45] width 489 height 42
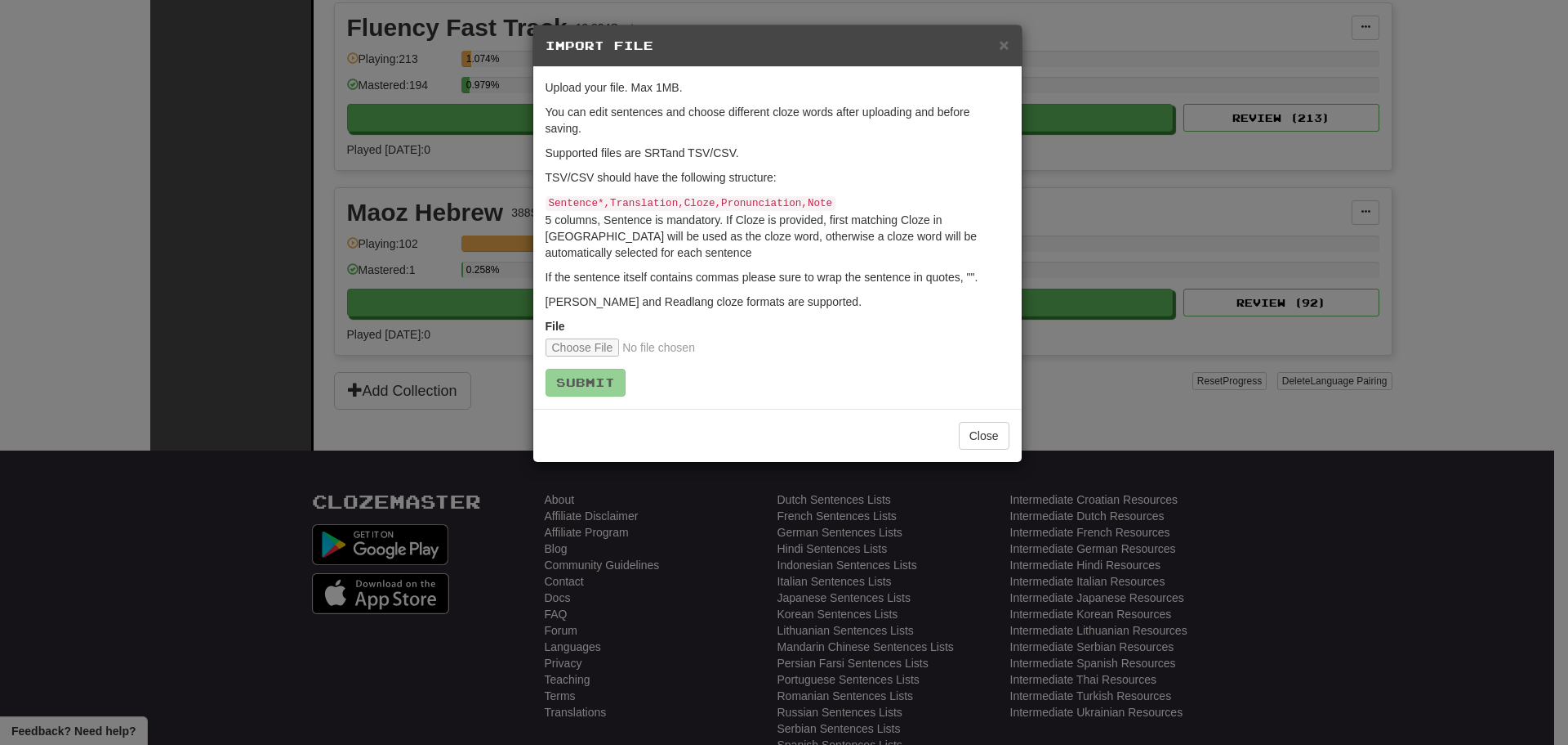
click at [1012, 45] on div "× Import File" at bounding box center [777, 45] width 489 height 42
drag, startPoint x: 825, startPoint y: 198, endPoint x: 539, endPoint y: 201, distance: 286.0
click at [539, 201] on div "Upload your file. Max 1MB. You can edit sentences and choose different cloze wo…" at bounding box center [777, 238] width 489 height 341
copy code "Sentence*,Translation,Cloze,Pronunciation,Note"
click at [606, 335] on div "File" at bounding box center [777, 337] width 464 height 38
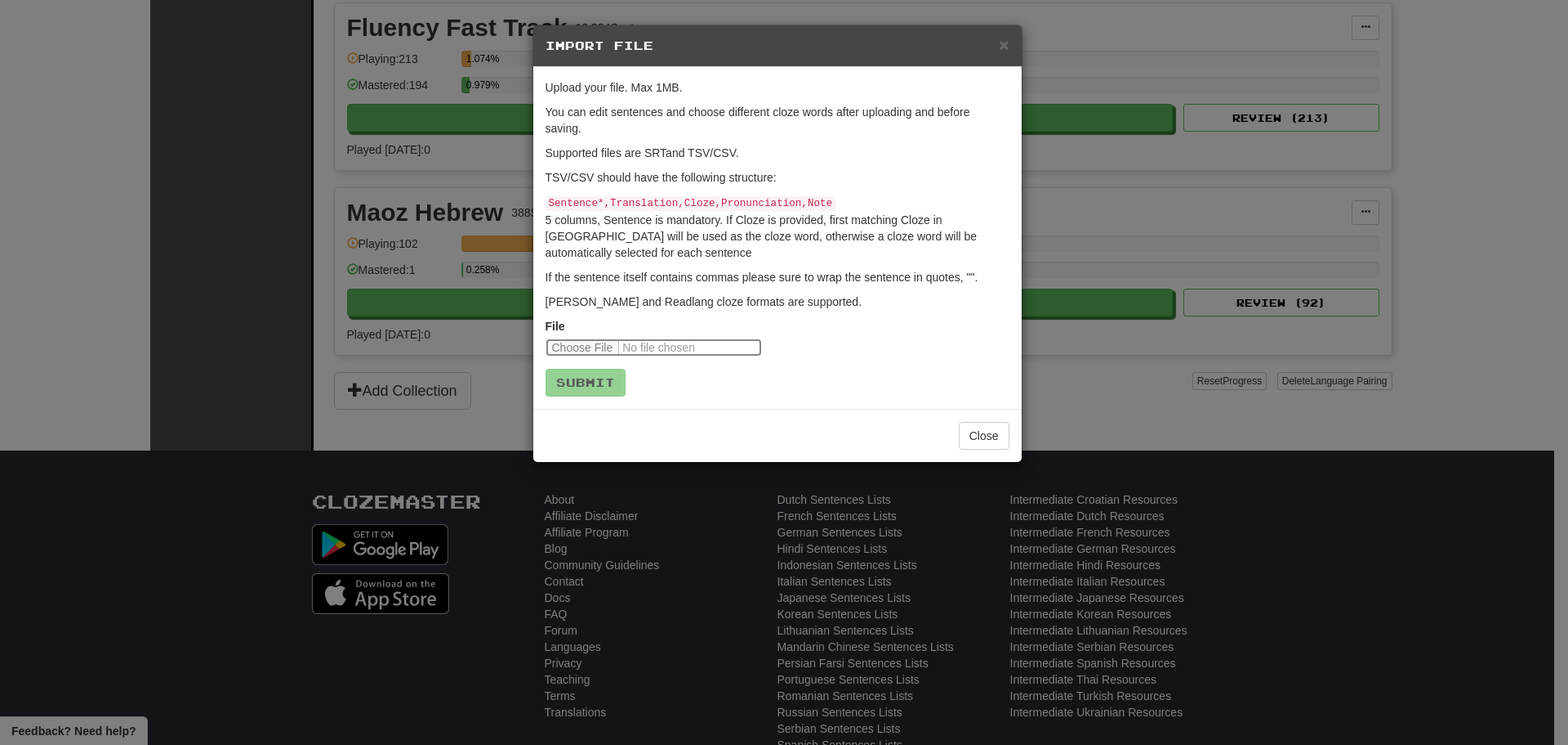
click at [605, 346] on input "file" at bounding box center [653, 347] width 216 height 18
type input "**********"
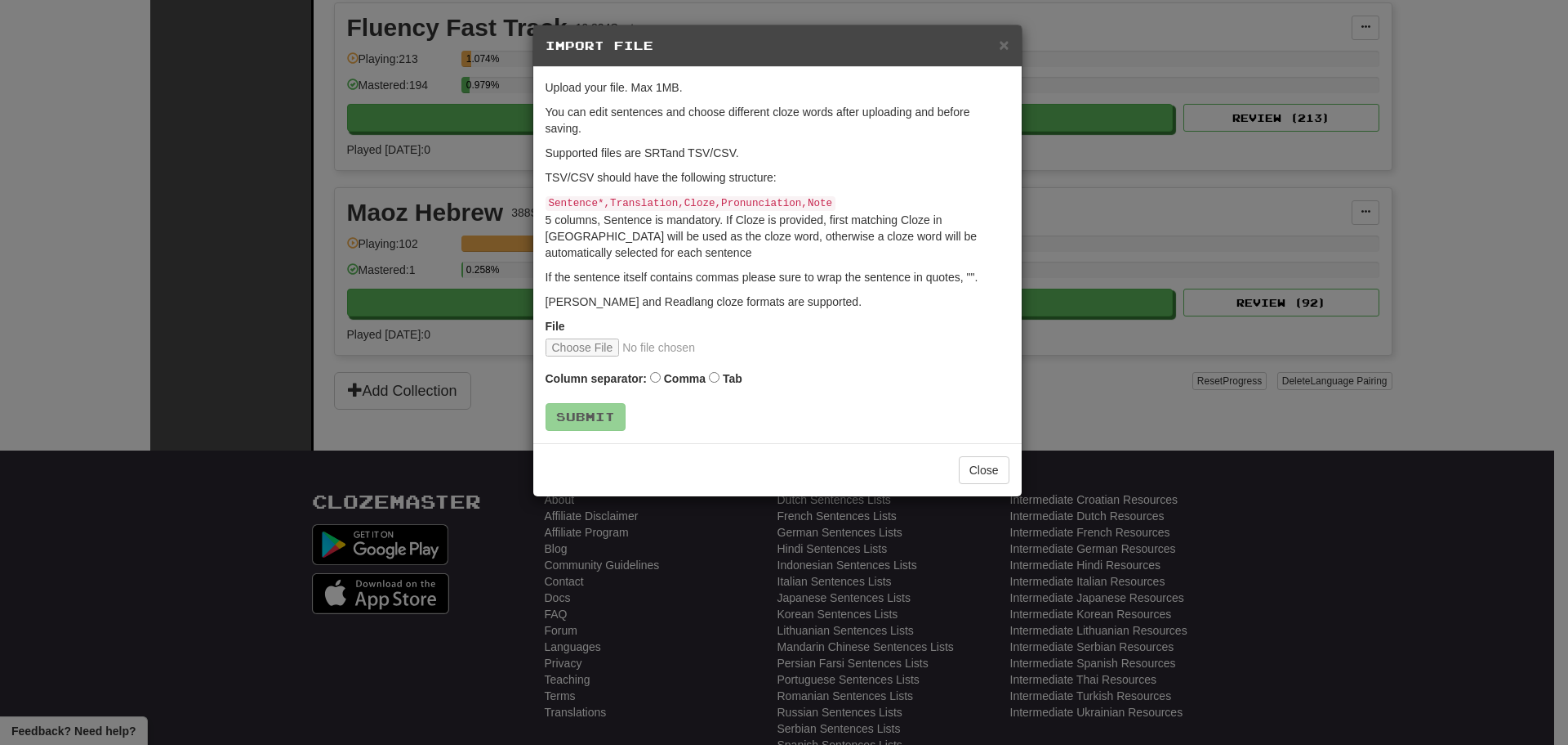
click at [699, 379] on label "Comma" at bounding box center [684, 379] width 42 height 17
click at [569, 416] on button "Submit" at bounding box center [586, 417] width 80 height 28
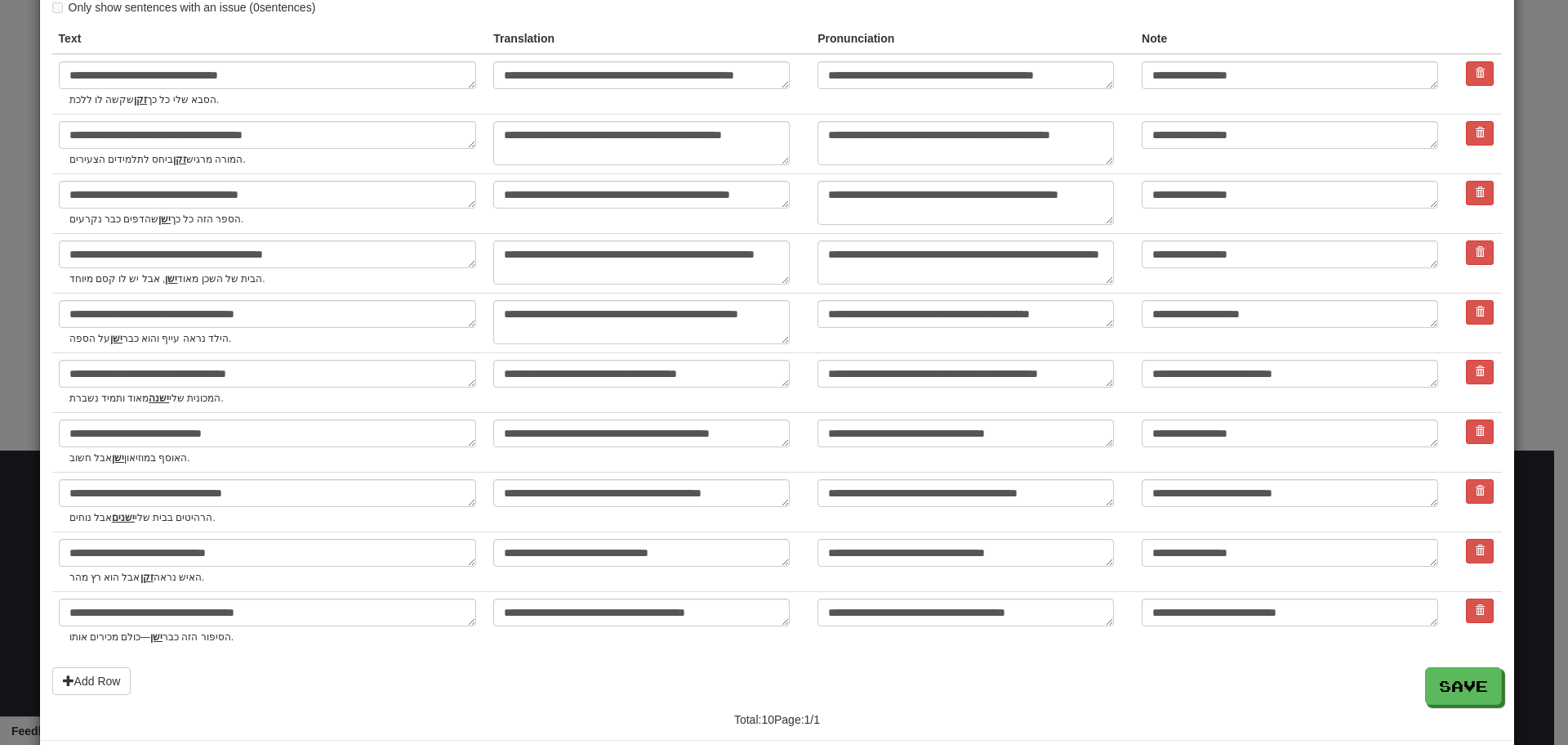
scroll to position [161, 0]
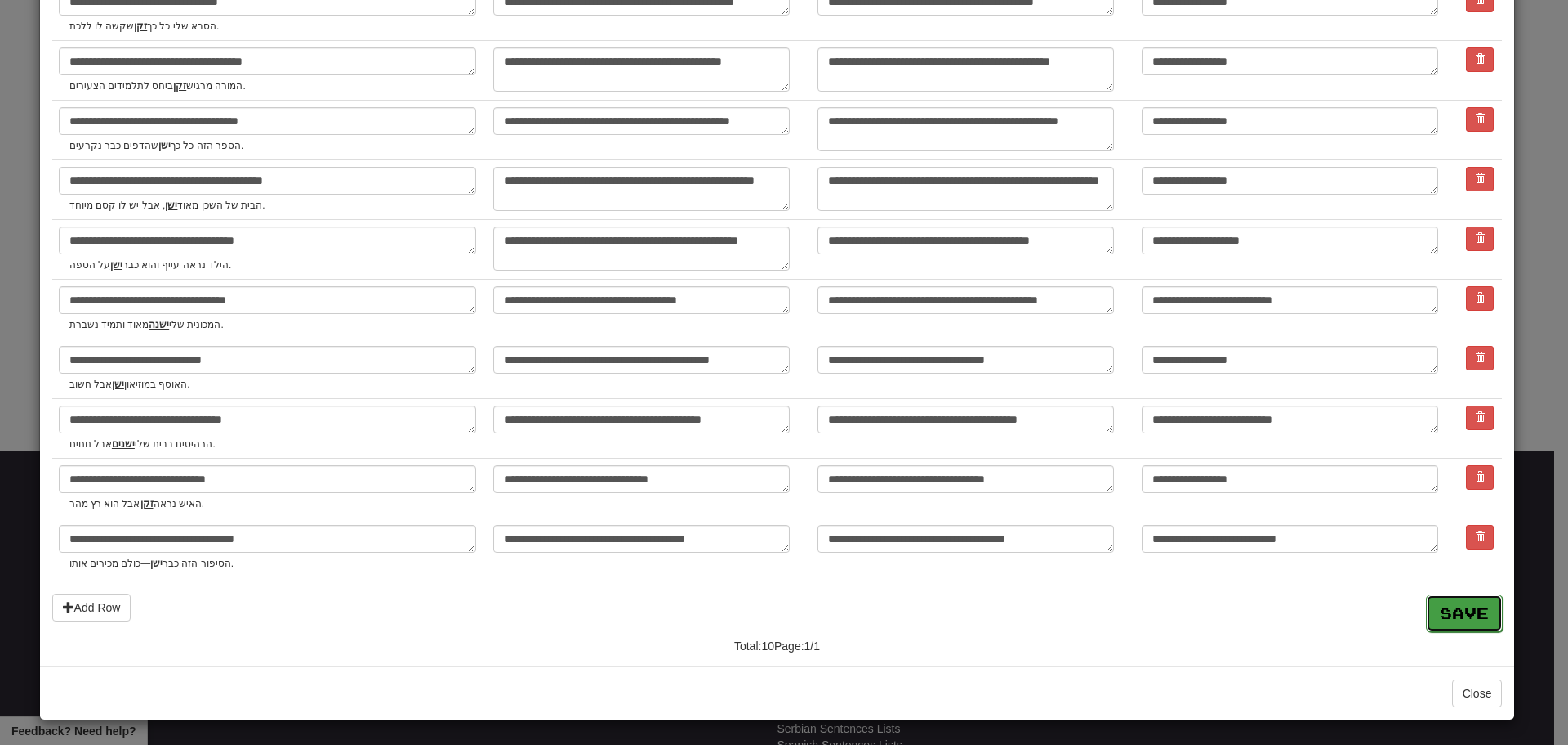
click at [1426, 608] on button "Save" at bounding box center [1464, 612] width 77 height 38
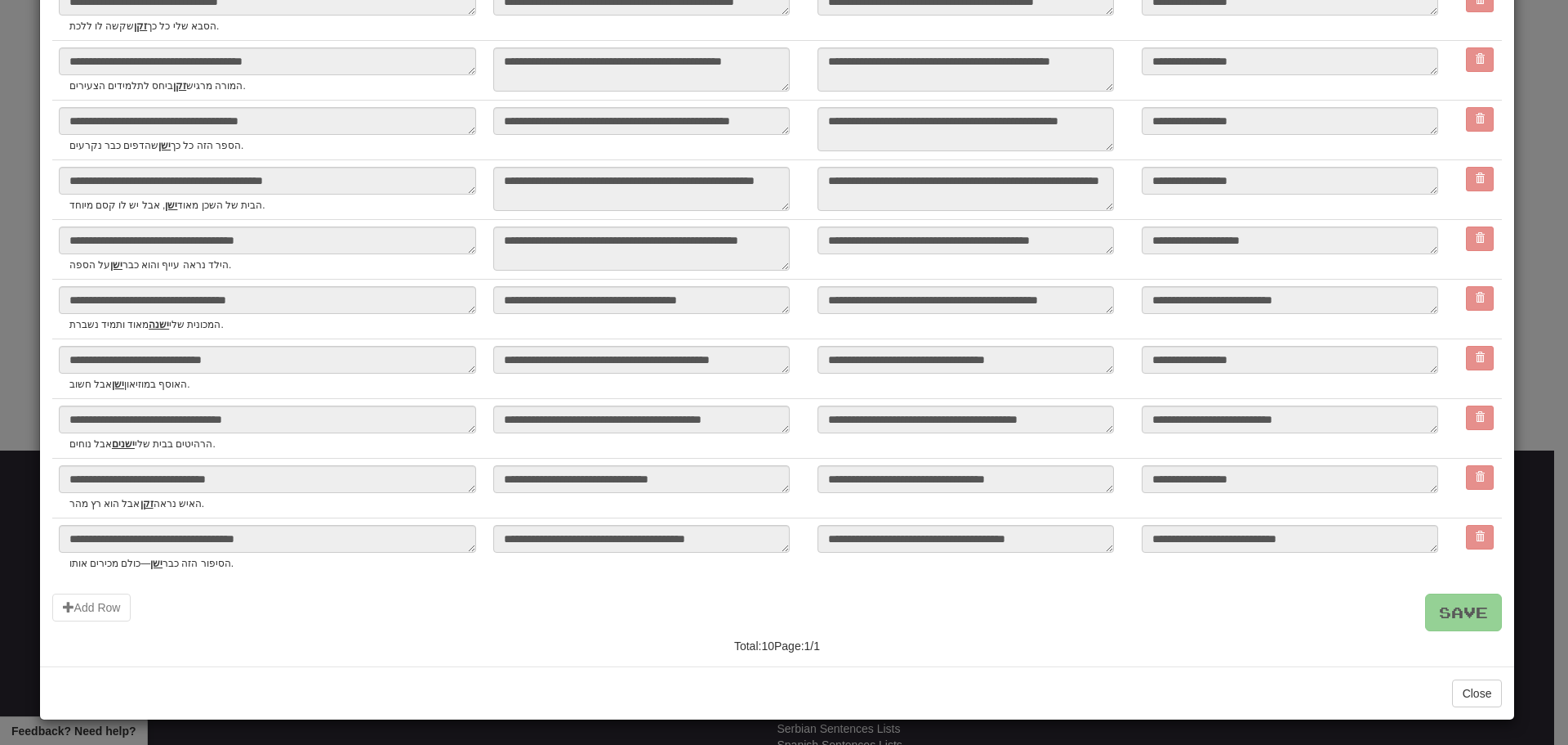
type textarea "*"
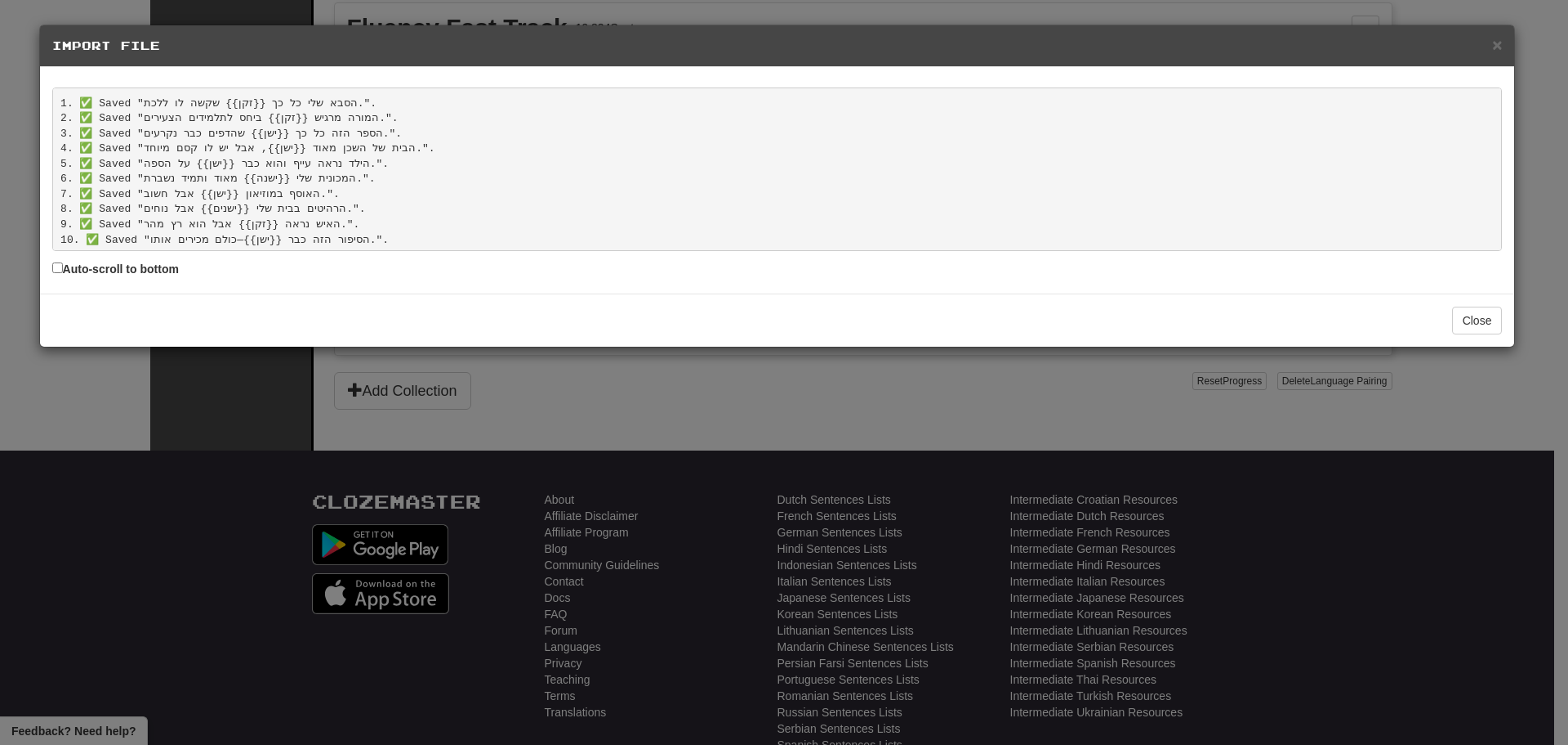
scroll to position [34, 0]
click at [1473, 316] on button "Close" at bounding box center [1477, 320] width 51 height 28
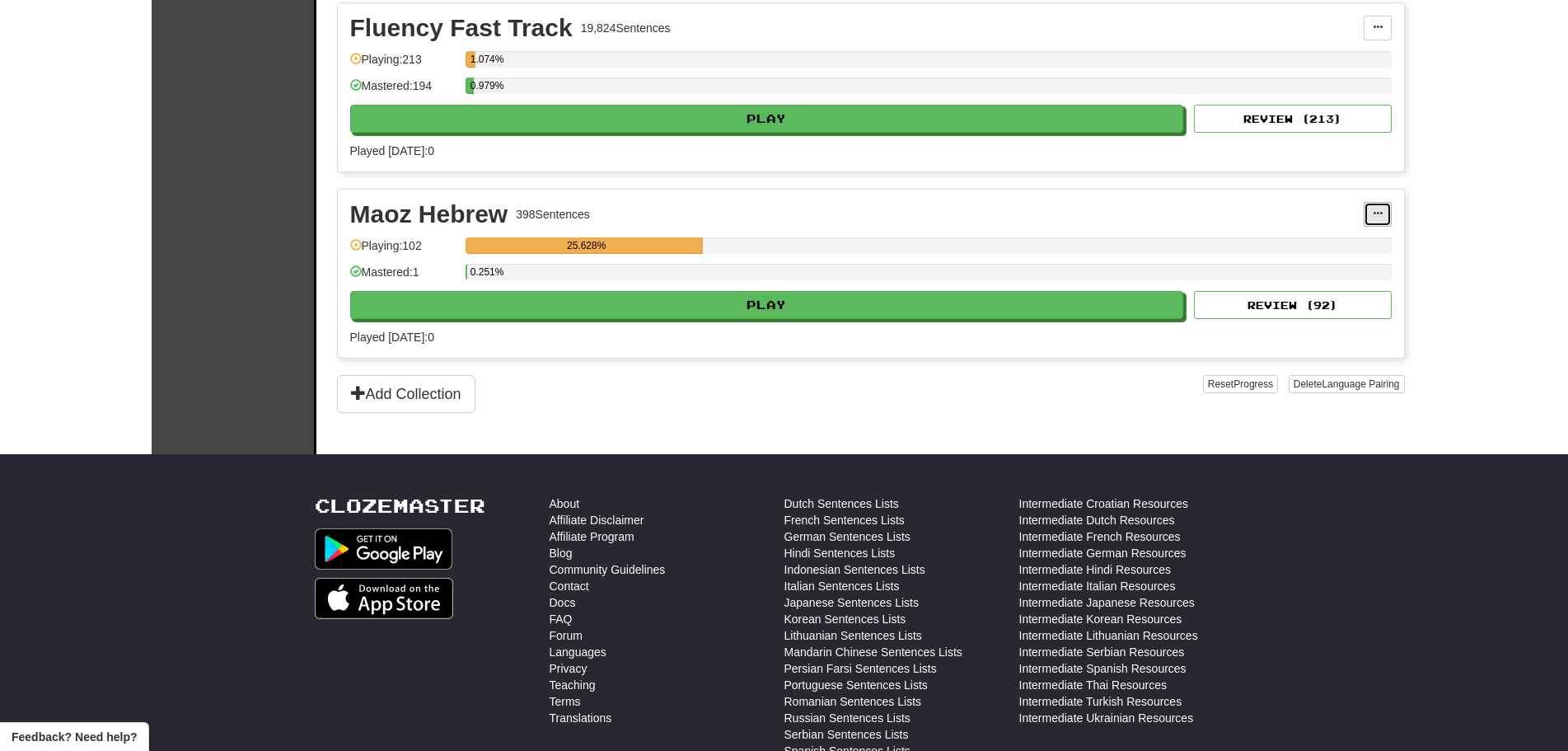
click at [1387, 210] on button at bounding box center [1378, 214] width 28 height 24
click at [1340, 238] on link "Add Sentences" at bounding box center [1305, 243] width 170 height 22
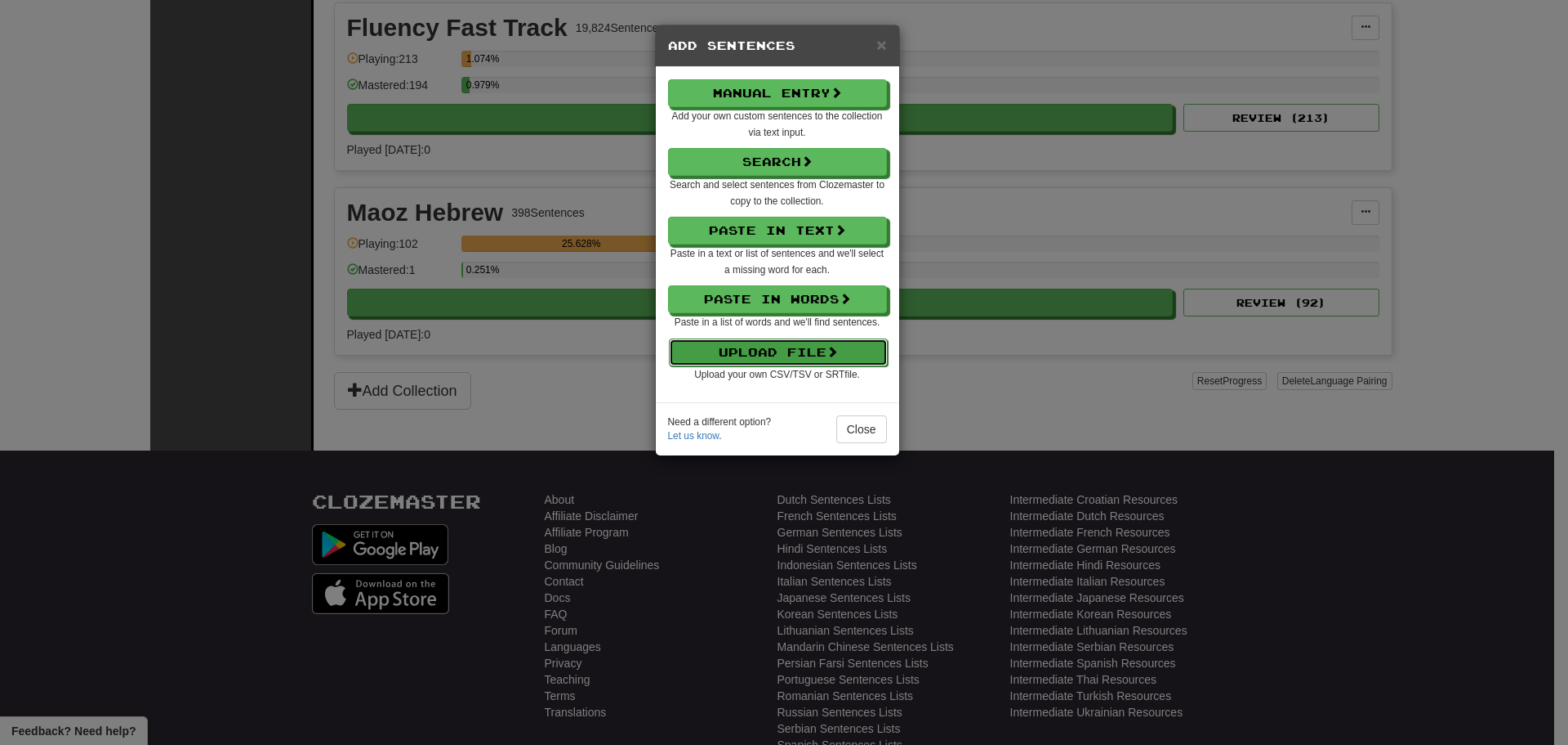
click at [770, 358] on button "Upload File" at bounding box center [778, 353] width 219 height 28
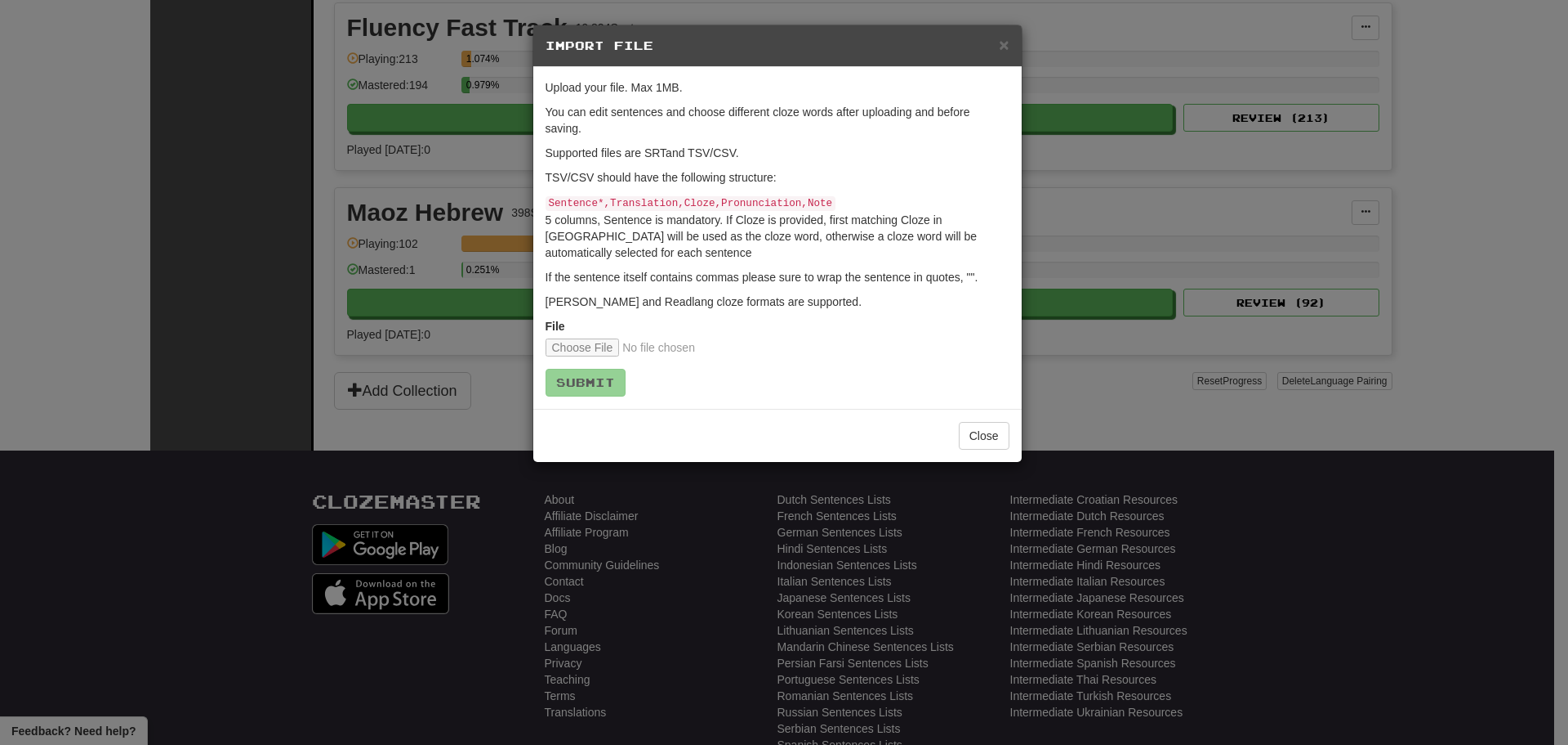
click at [594, 356] on form "Upload your file. Max 1MB. You can edit sentences and choose different cloze wo…" at bounding box center [777, 238] width 464 height 317
click at [595, 353] on input "file" at bounding box center [653, 347] width 216 height 18
type input "**********"
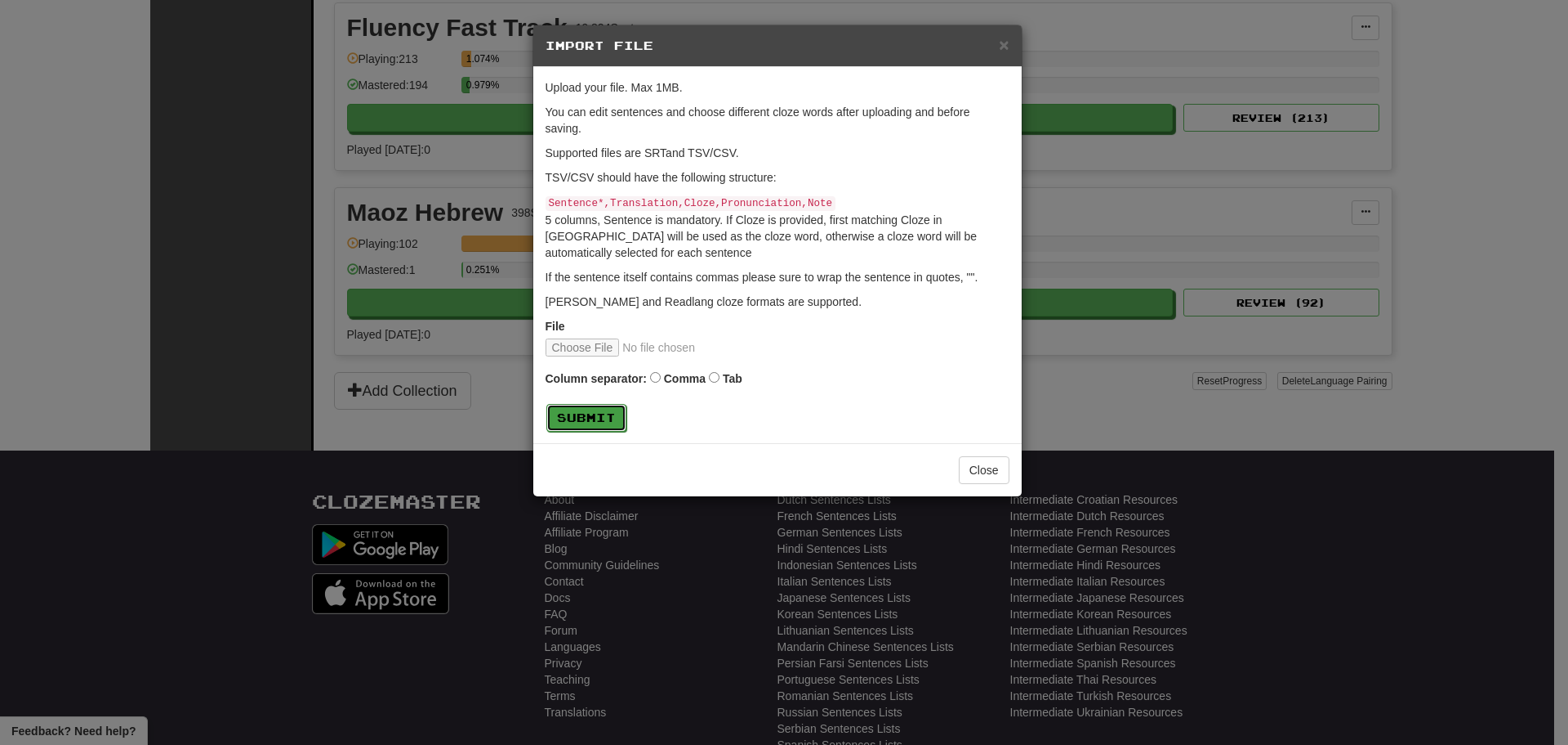
click at [613, 416] on button "Submit" at bounding box center [586, 417] width 80 height 28
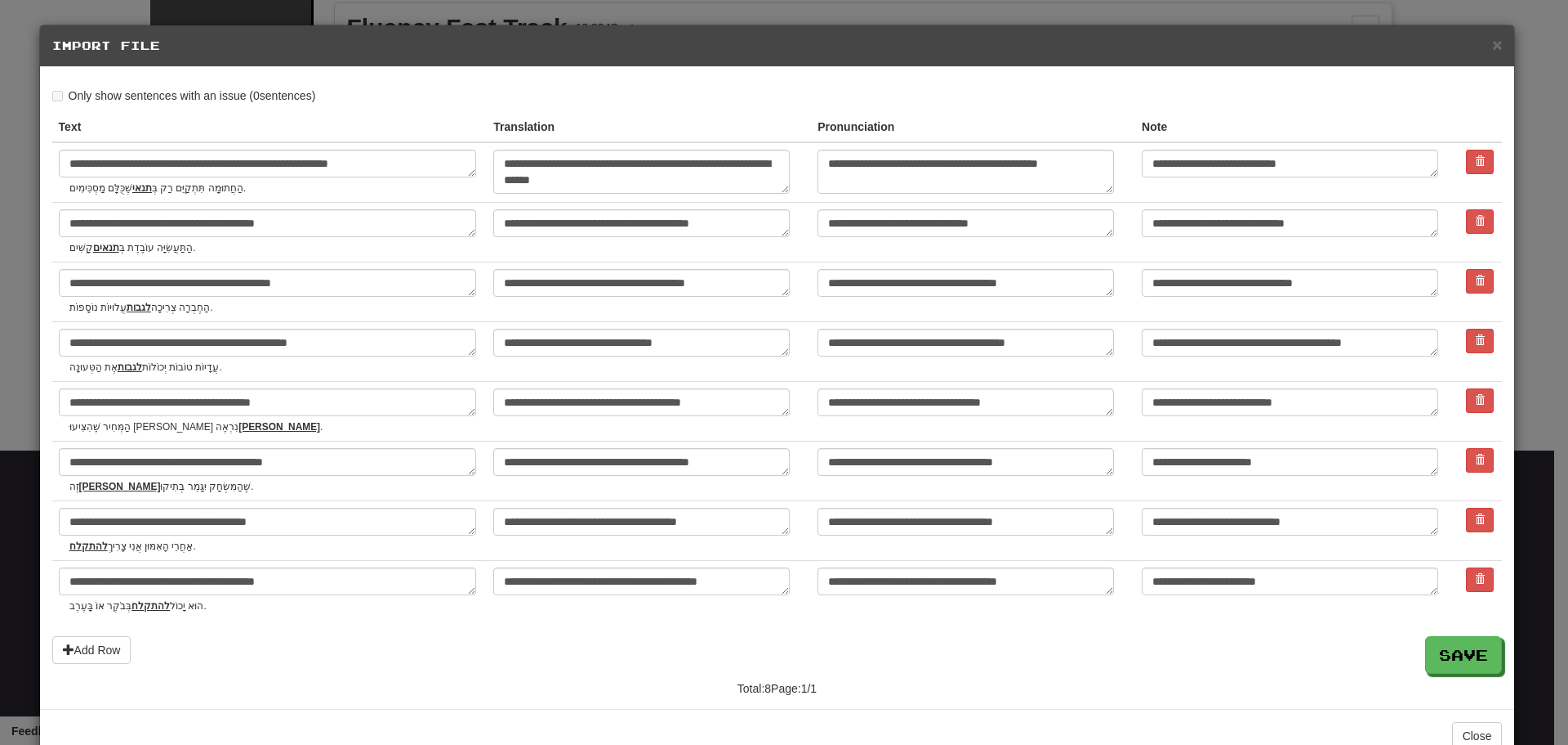
scroll to position [43, 0]
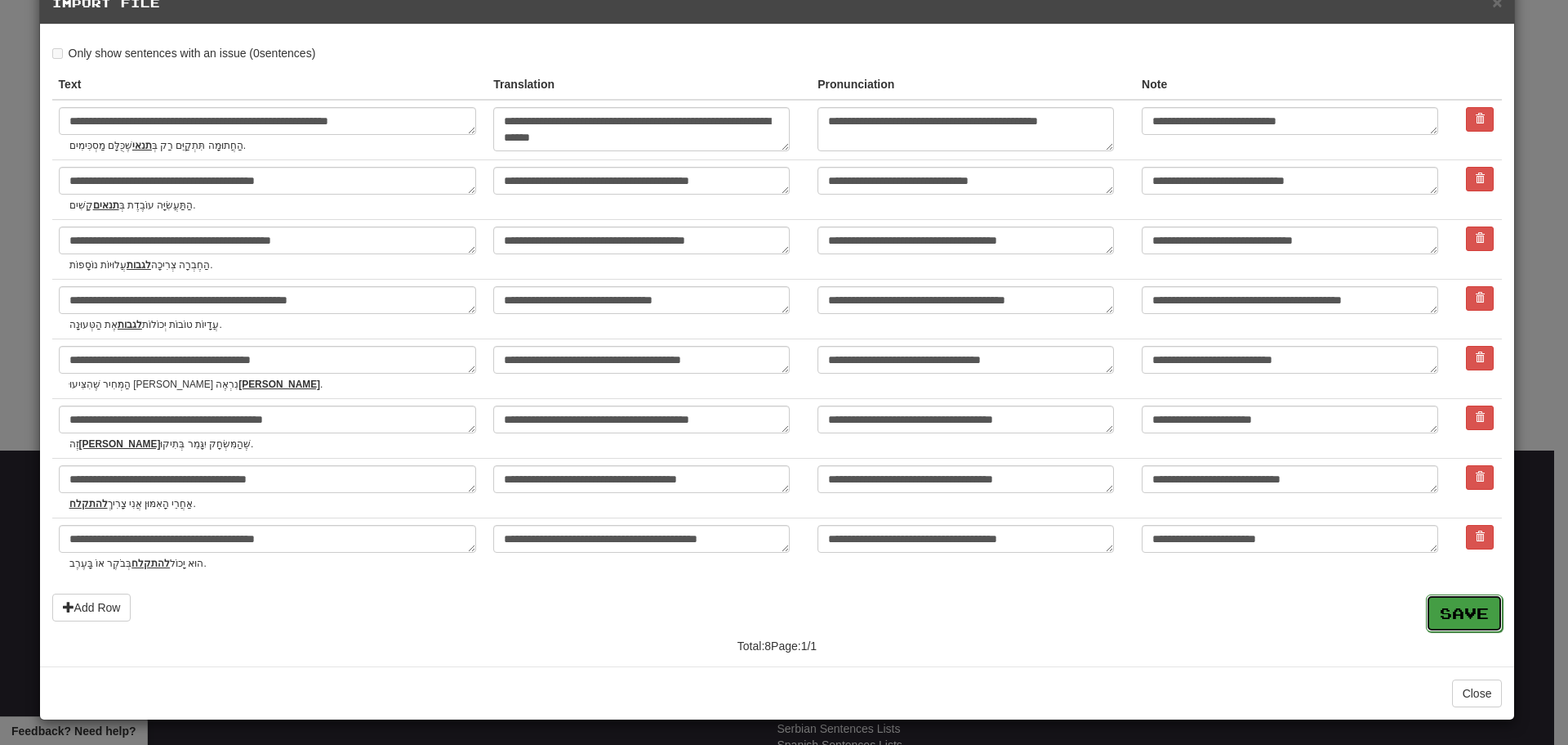
click at [1460, 610] on button "Save" at bounding box center [1464, 612] width 77 height 38
type textarea "*"
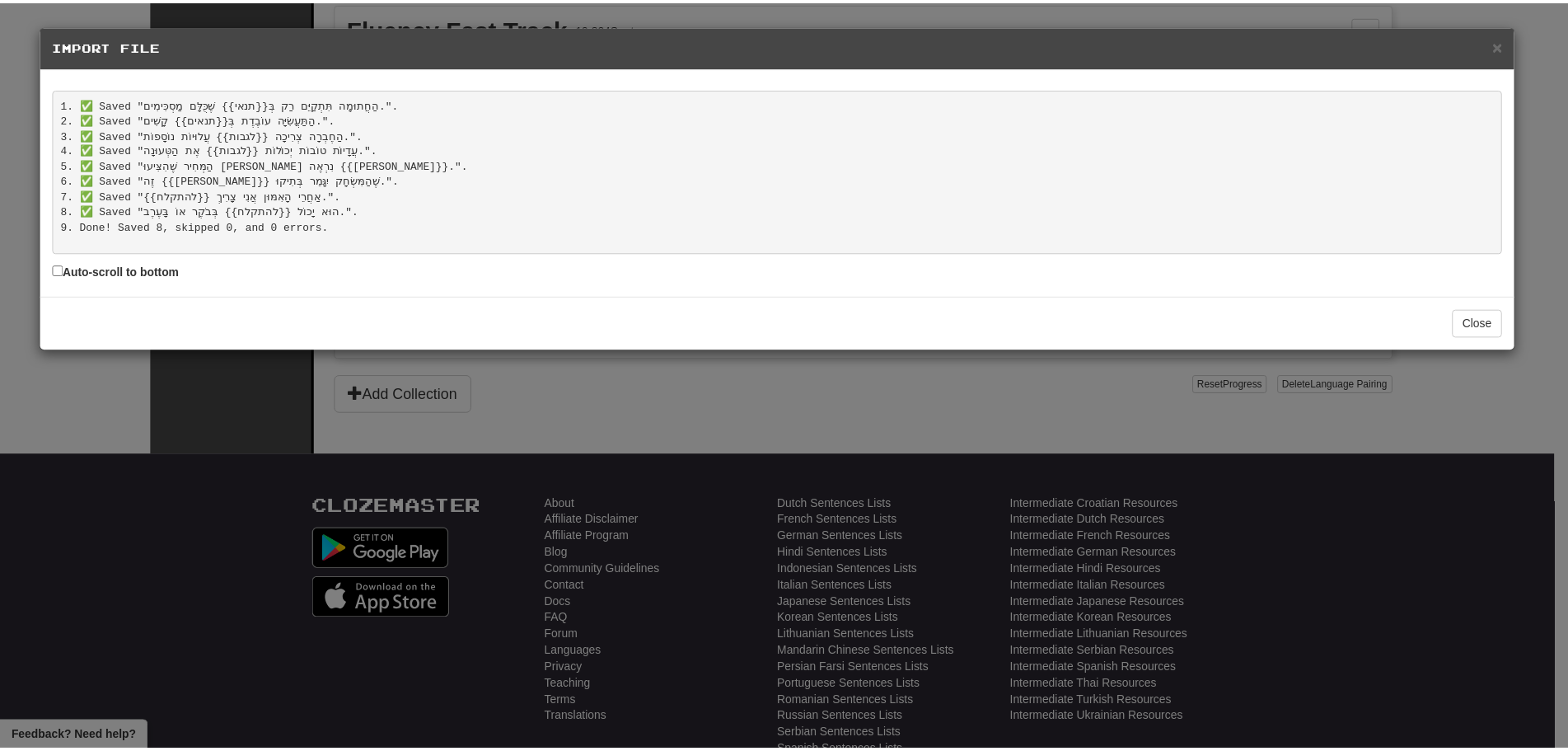
scroll to position [4, 0]
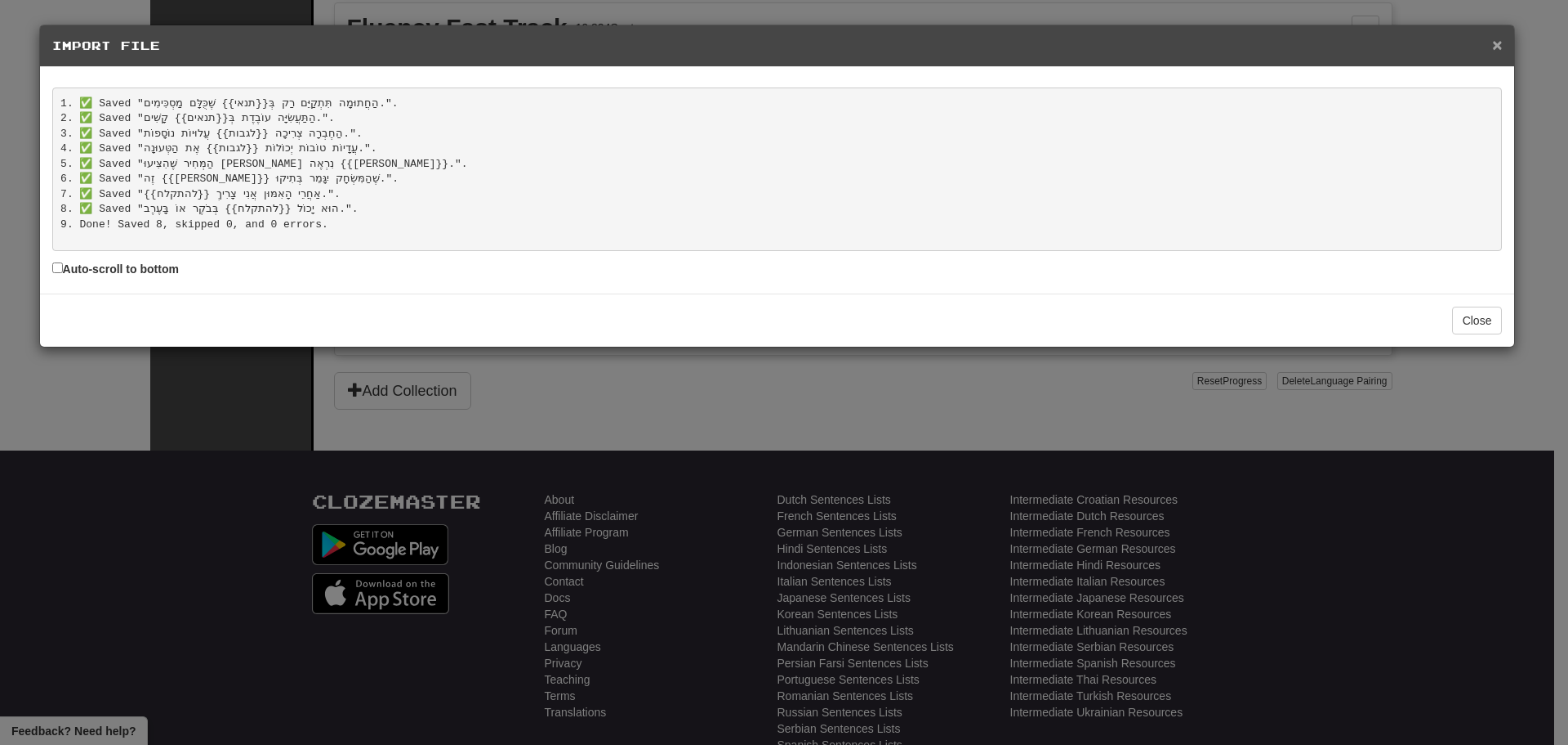
click at [1501, 45] on span "×" at bounding box center [1497, 45] width 10 height 19
